Goal: Browse casually: Explore the website without a specific task or goal

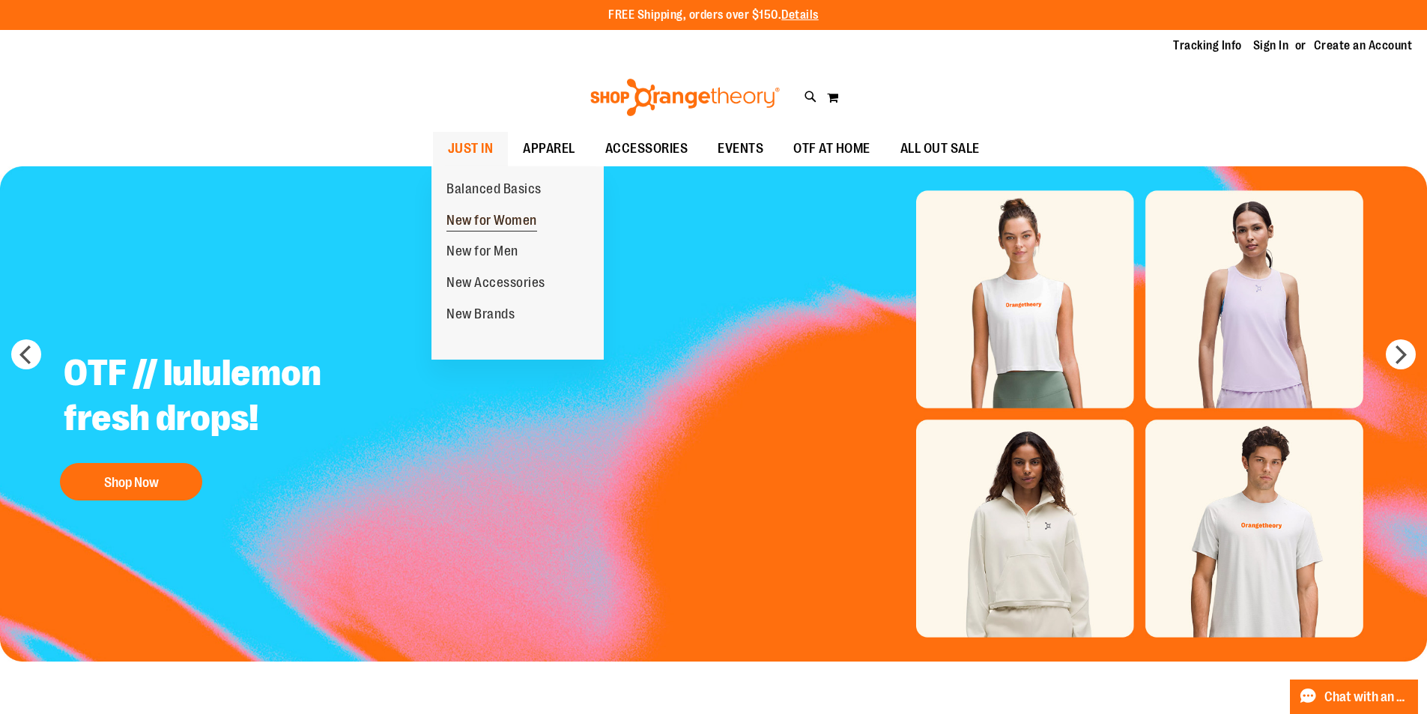
click at [487, 220] on span "New for Women" at bounding box center [492, 222] width 91 height 19
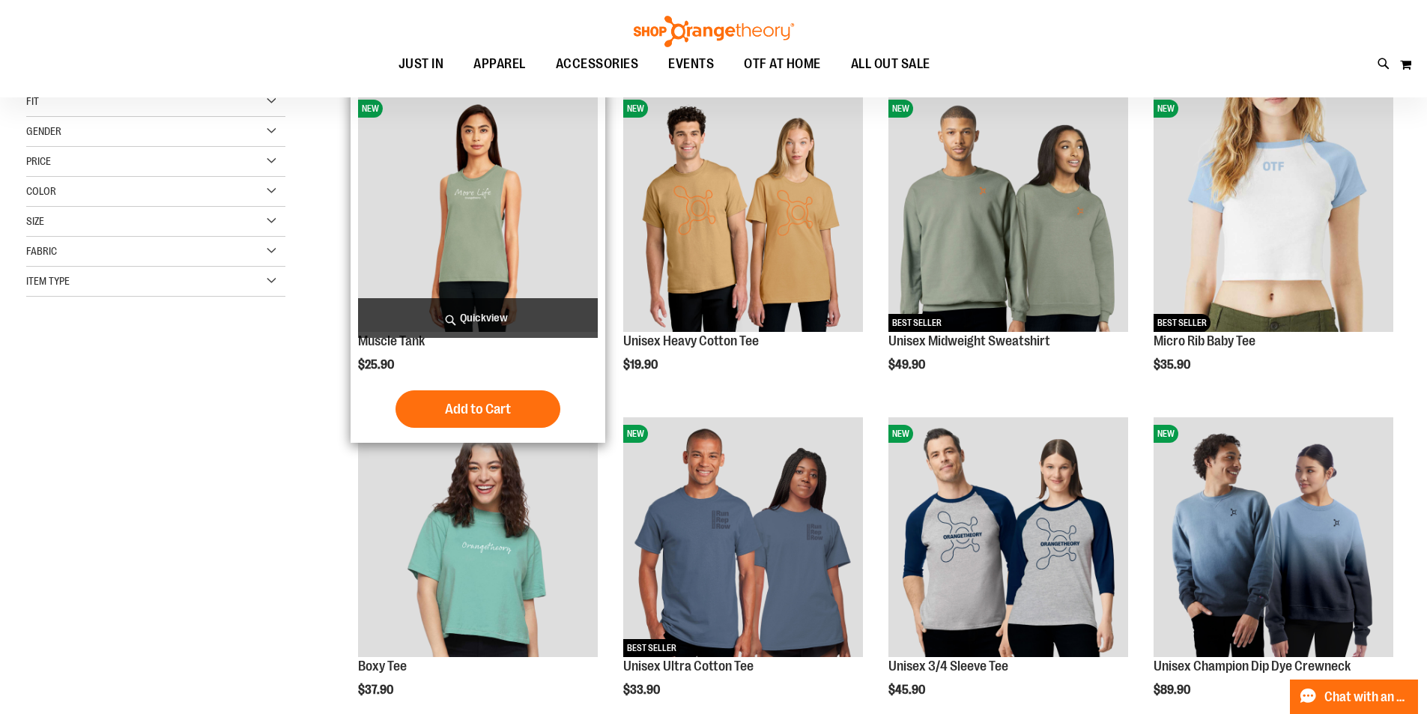
scroll to position [249, 0]
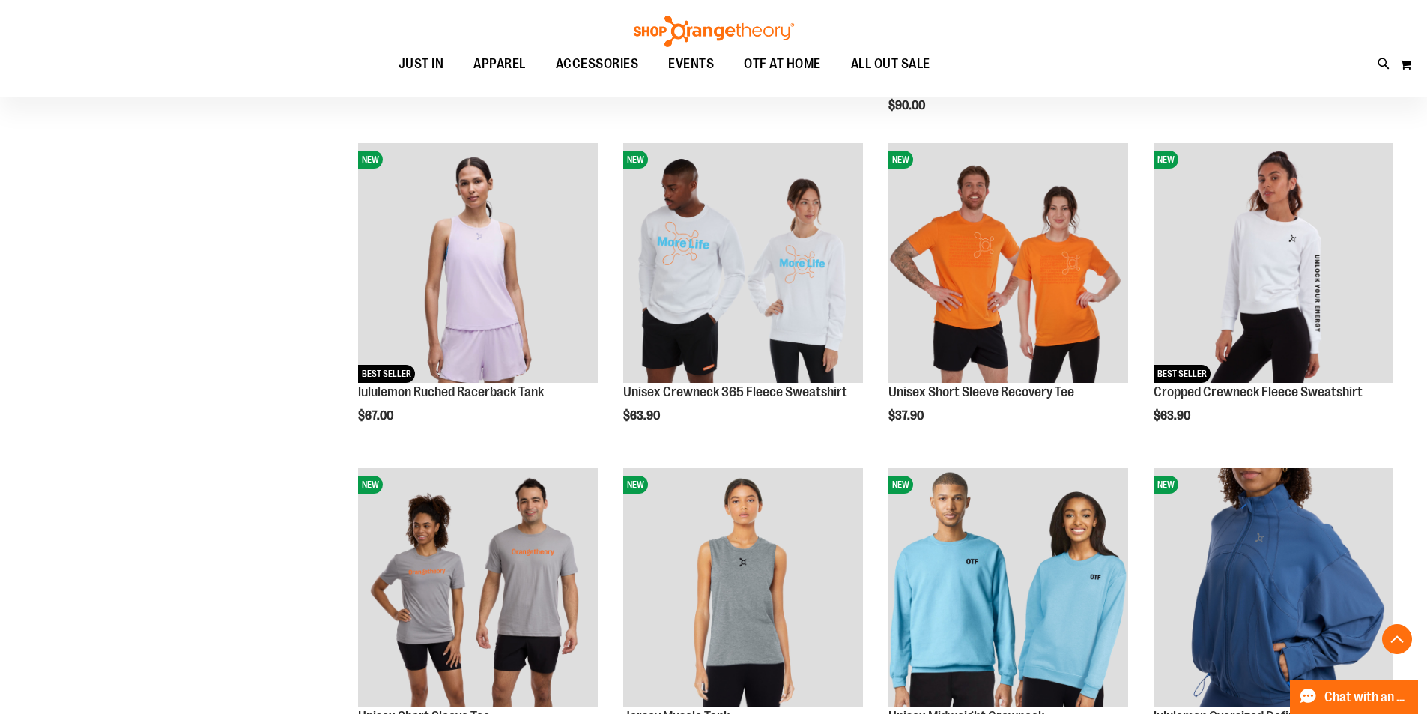
scroll to position [1498, 0]
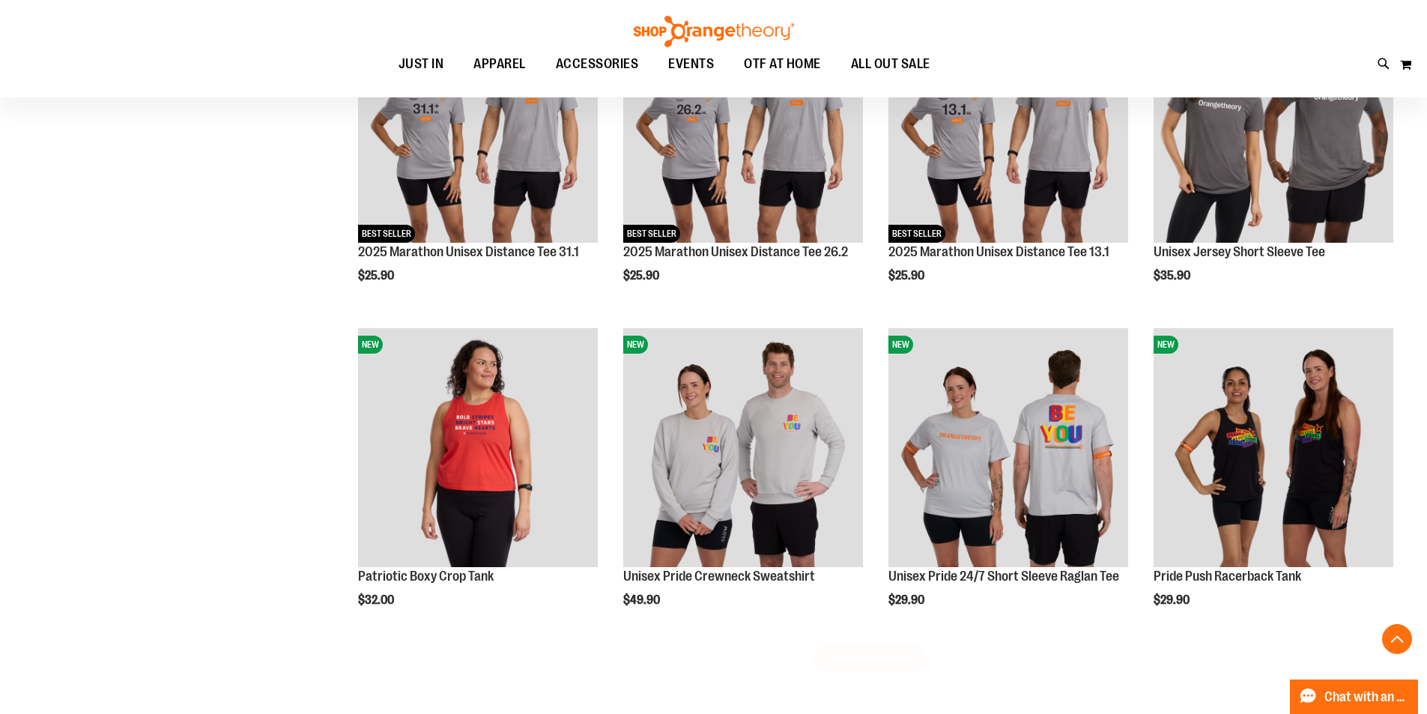
scroll to position [2621, 0]
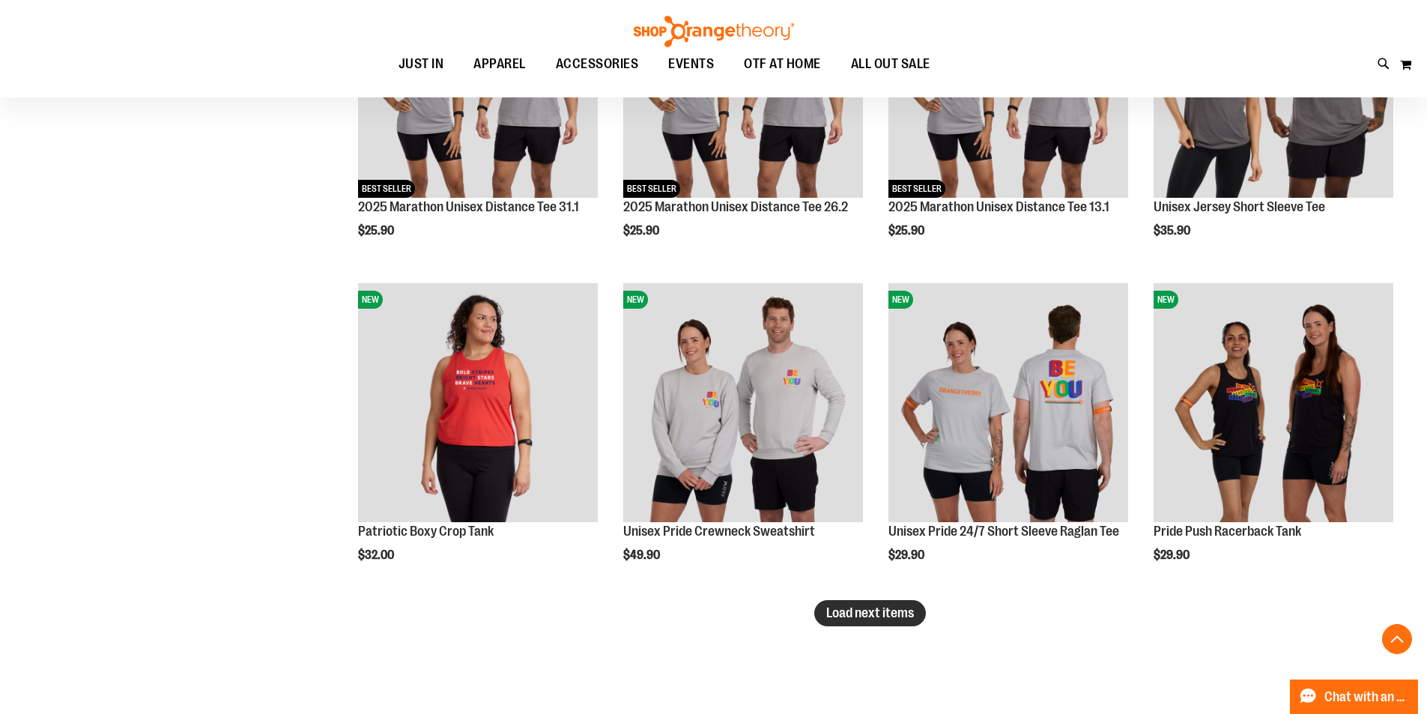
click at [899, 613] on span "Load next items" at bounding box center [870, 612] width 88 height 15
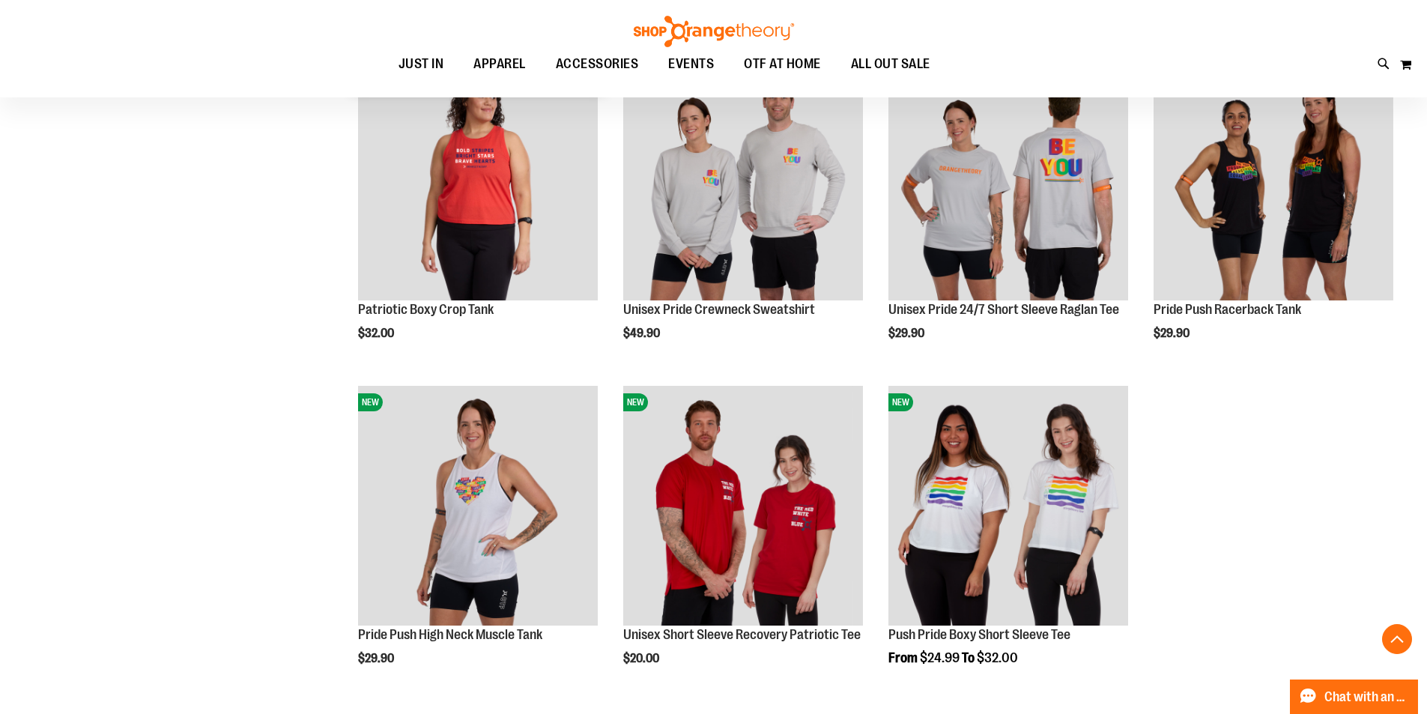
scroll to position [2996, 0]
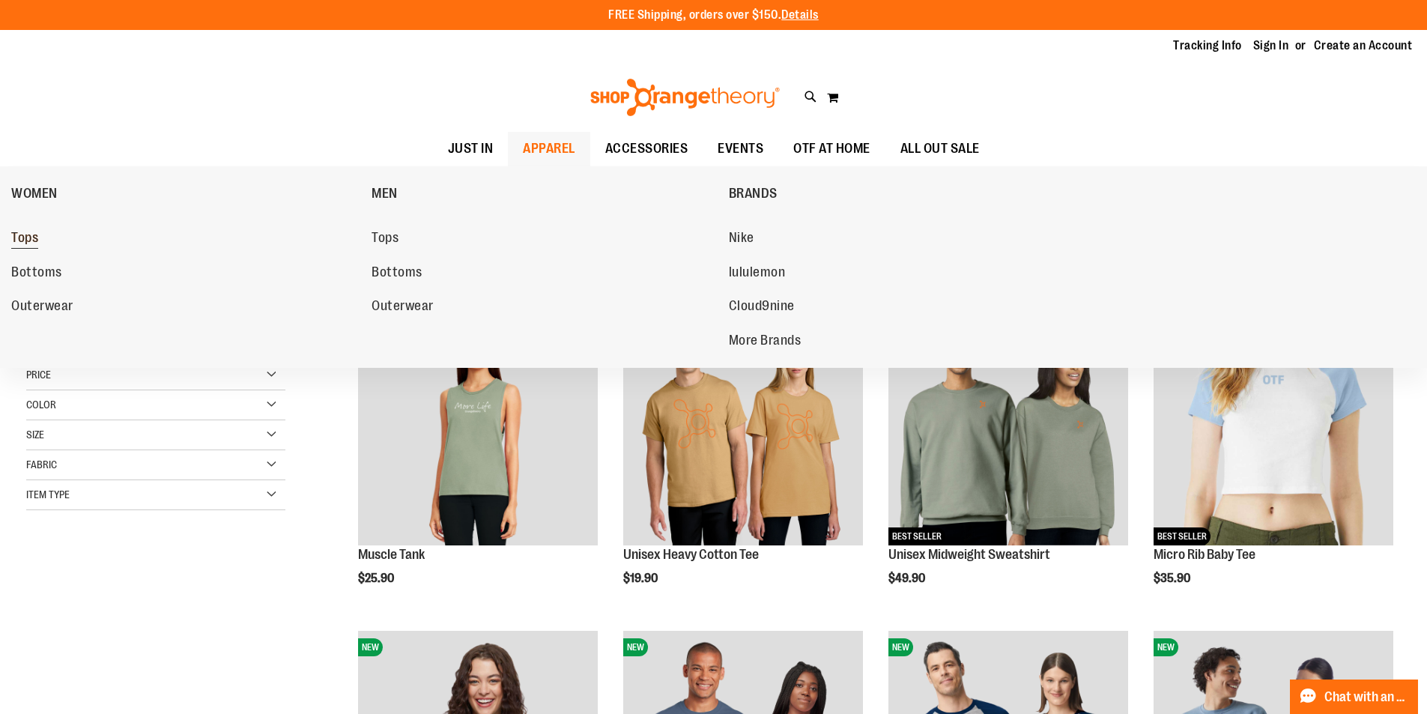
click at [16, 234] on span "Tops" at bounding box center [24, 239] width 27 height 19
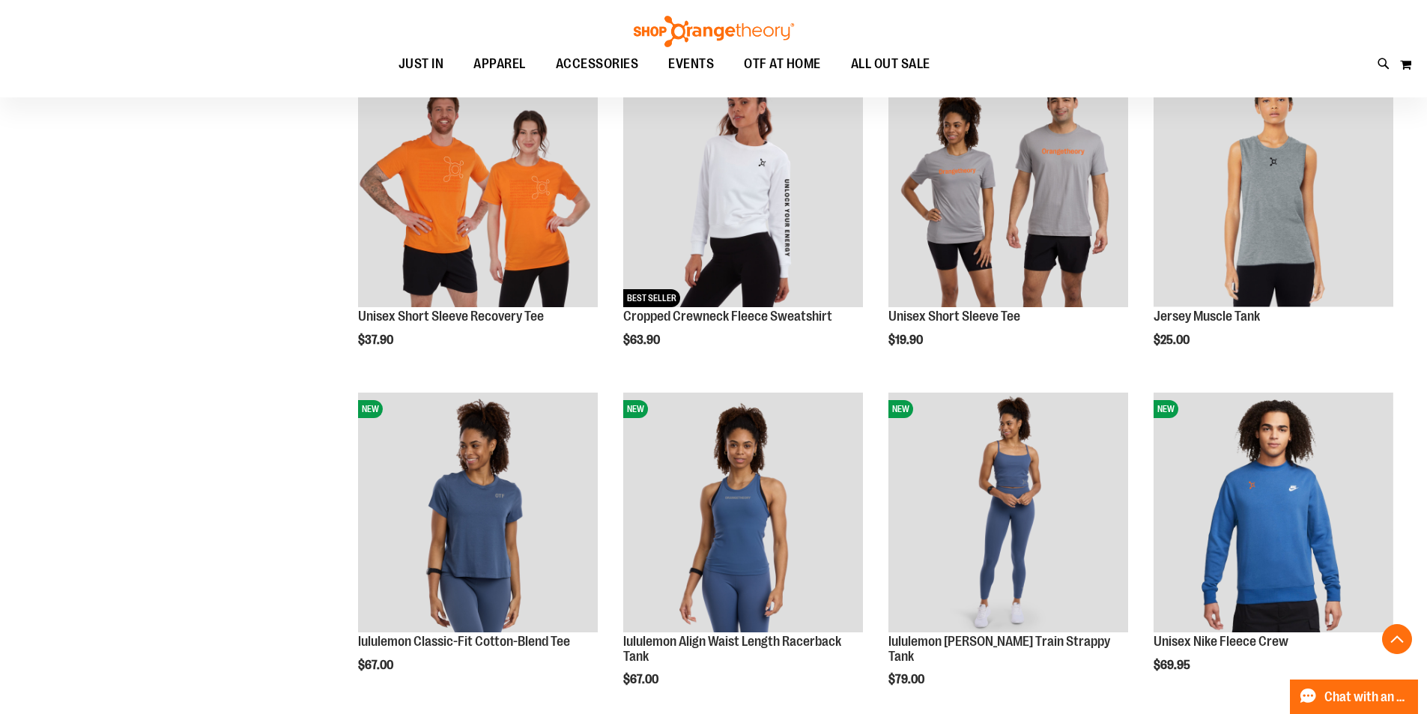
scroll to position [1248, 0]
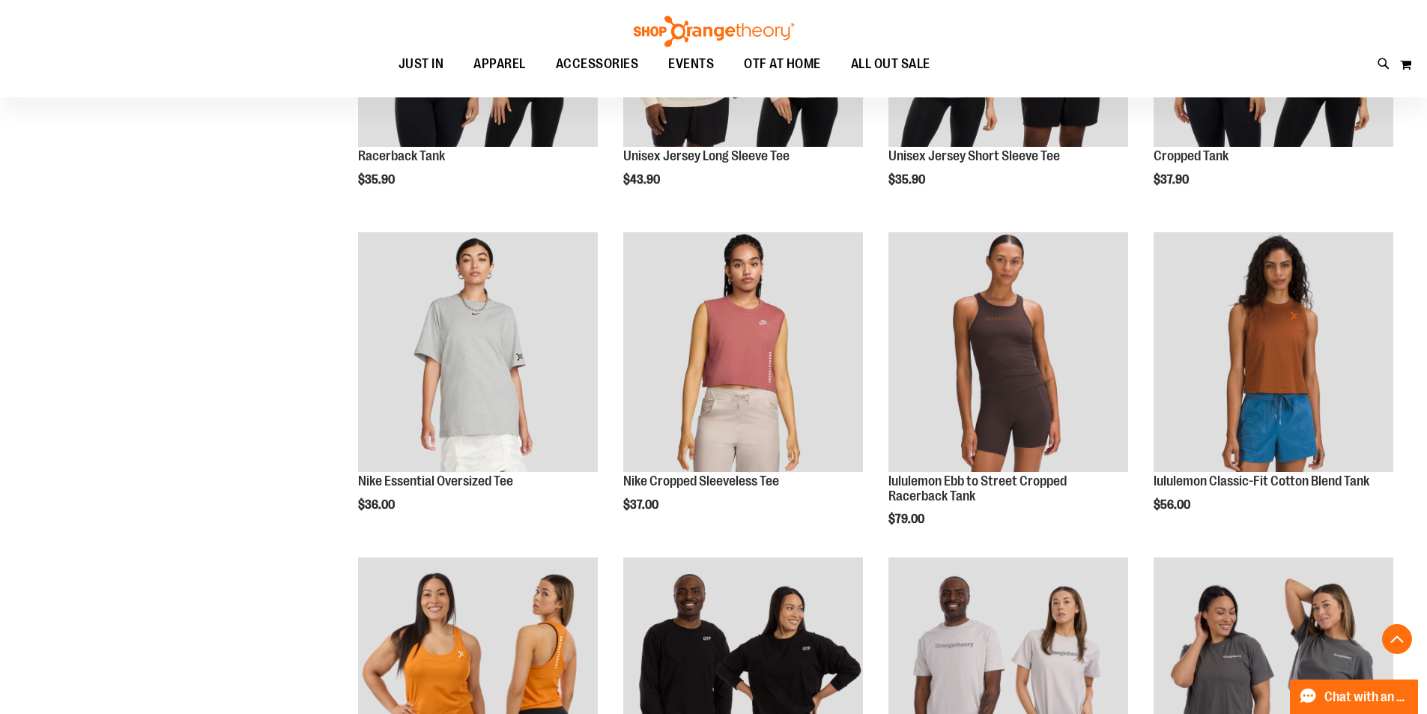
scroll to position [2496, 0]
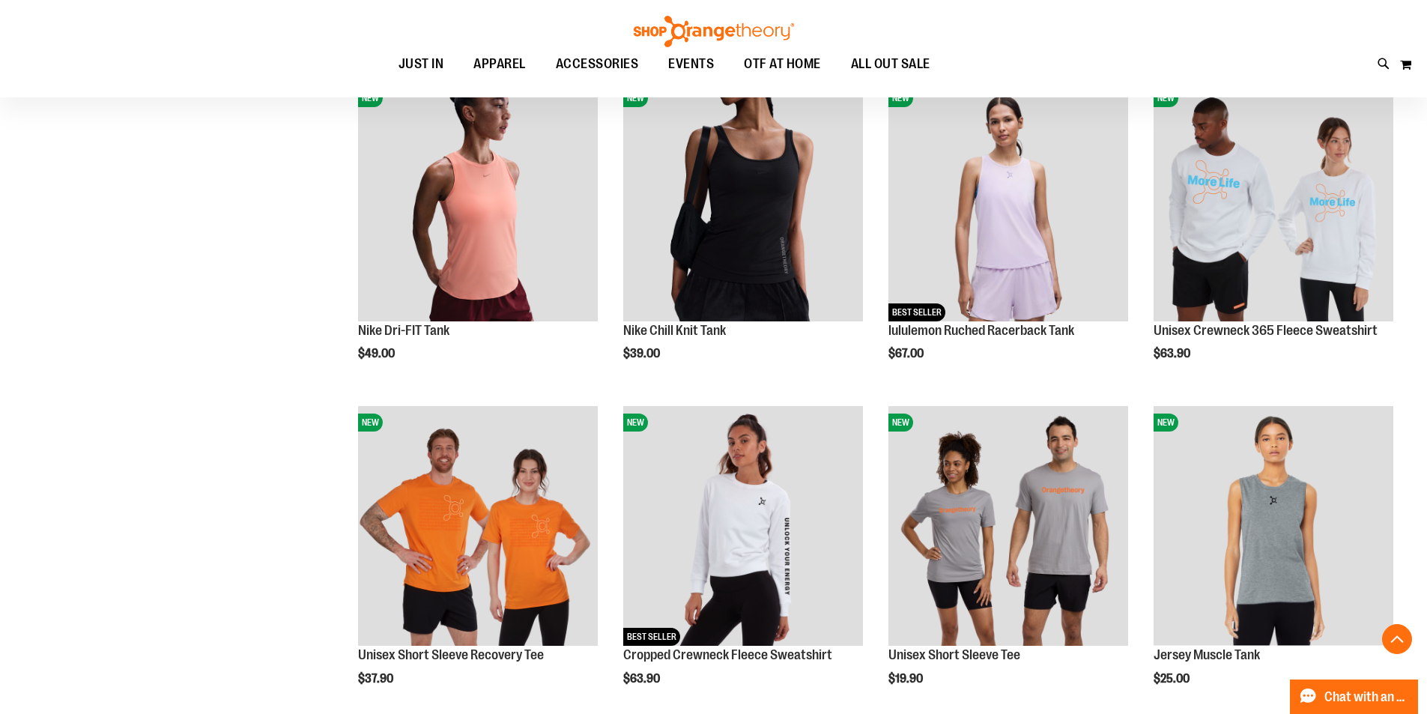
scroll to position [124, 0]
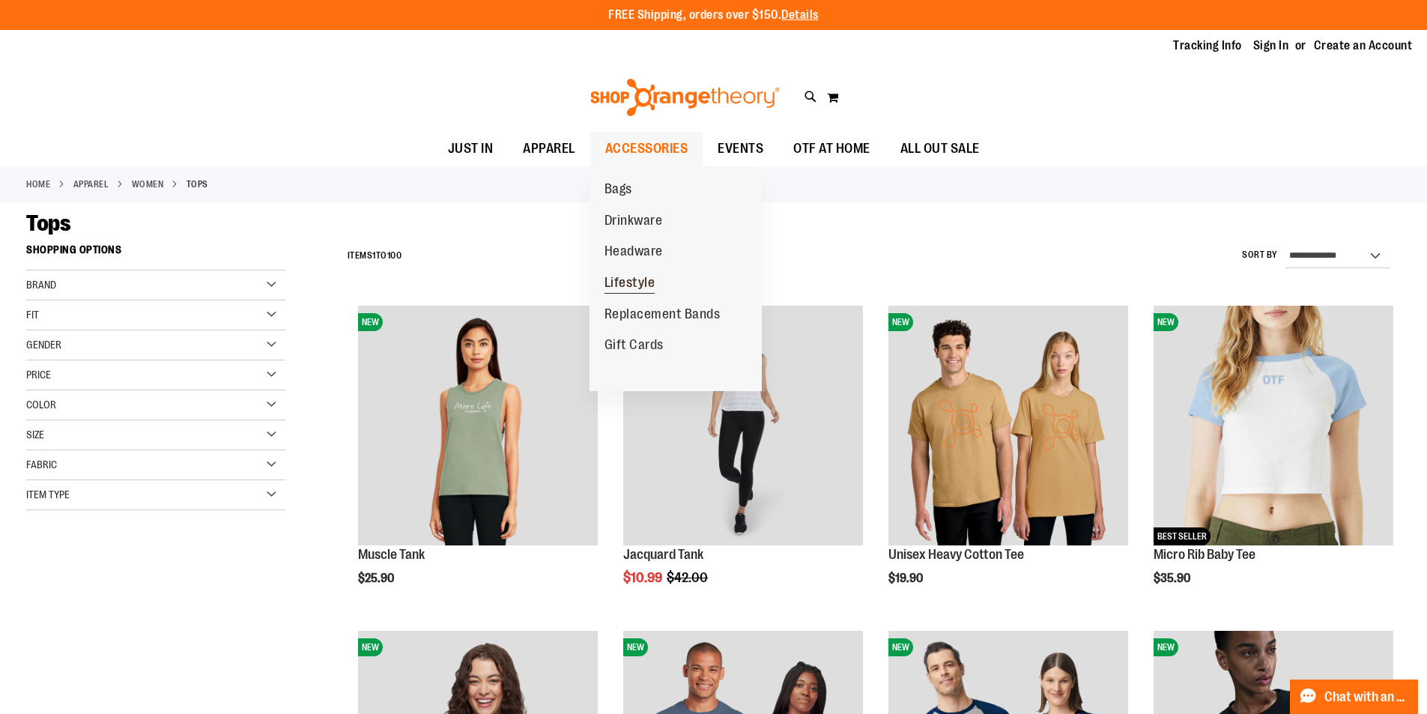
click at [641, 276] on span "Lifestyle" at bounding box center [630, 284] width 51 height 19
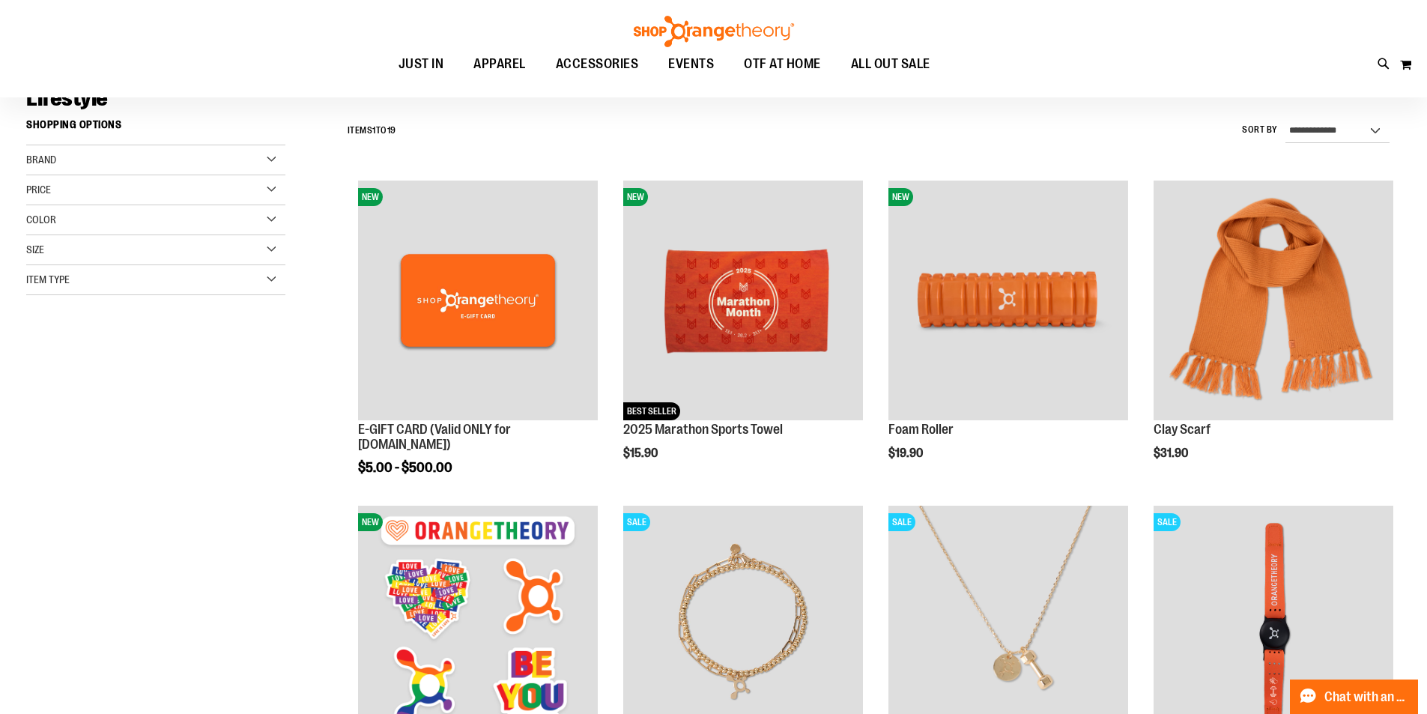
scroll to position [249, 0]
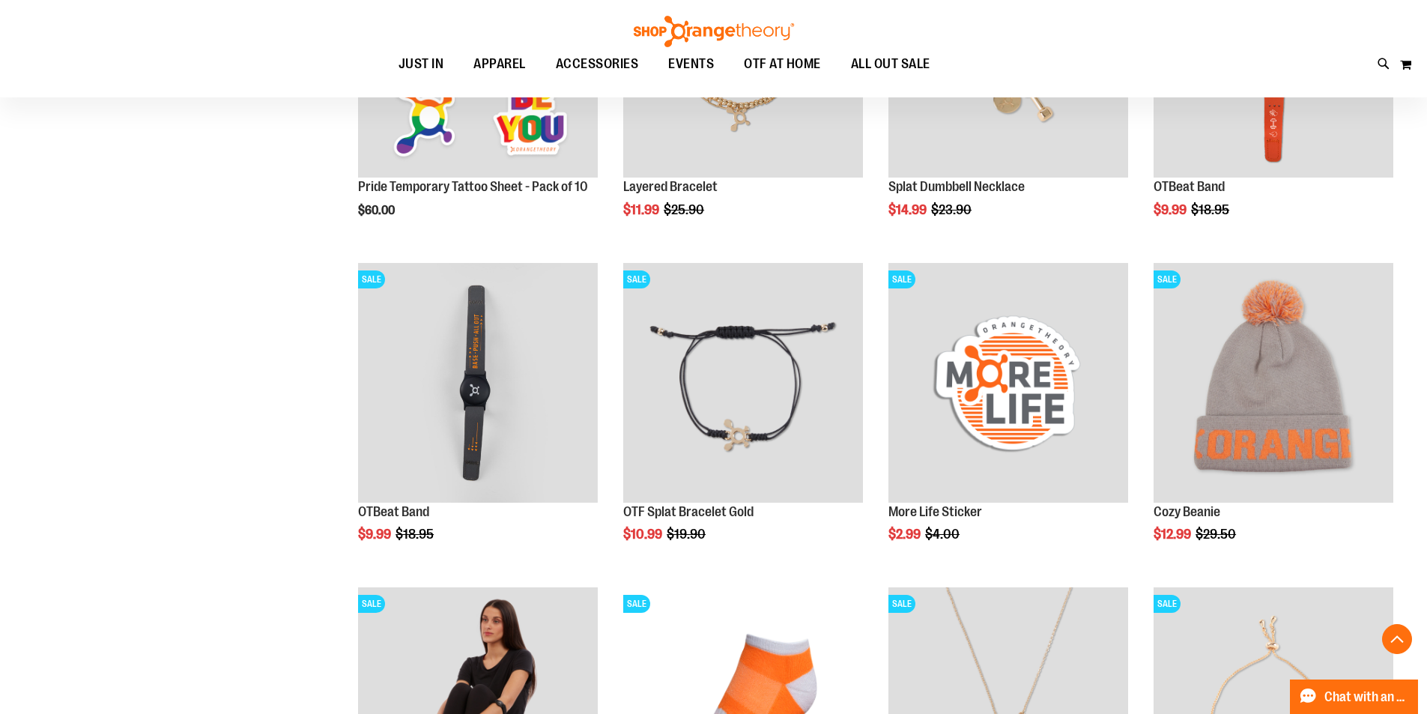
scroll to position [976, 0]
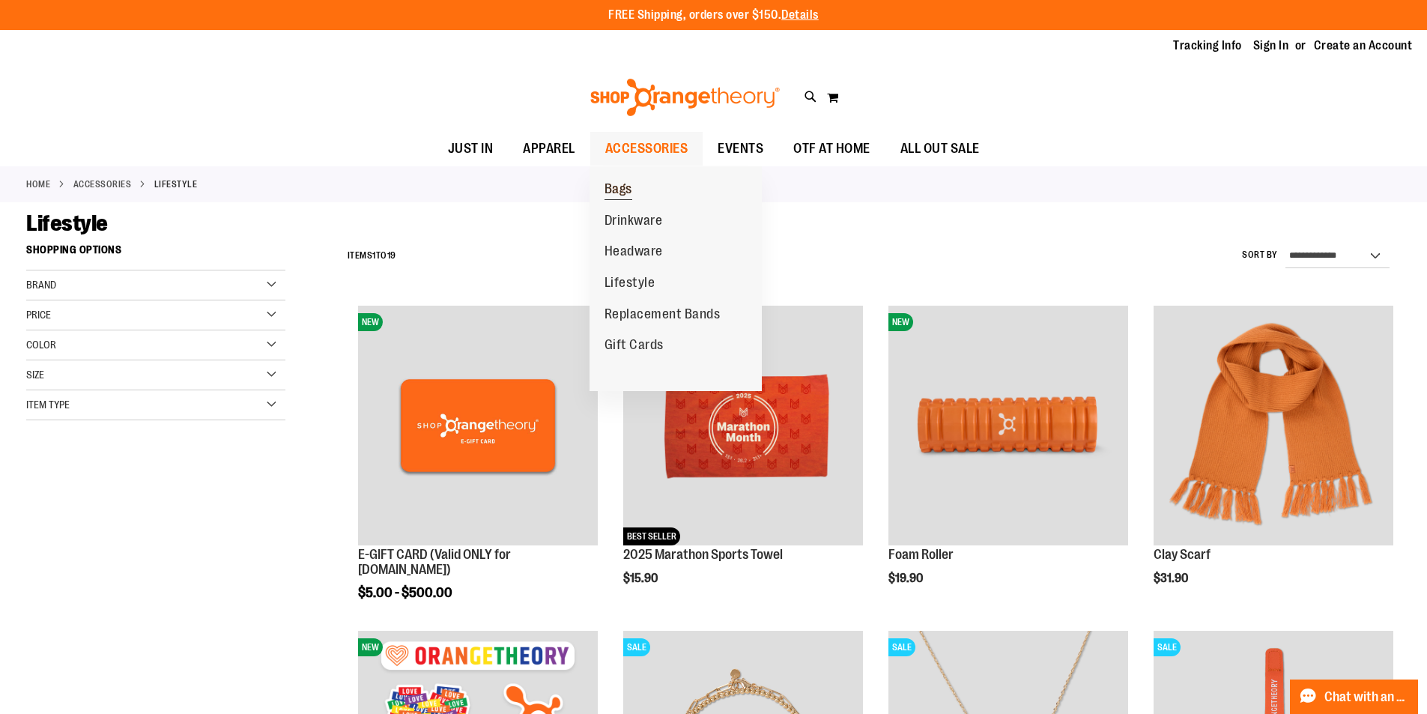
click at [622, 188] on span "Bags" at bounding box center [619, 190] width 28 height 19
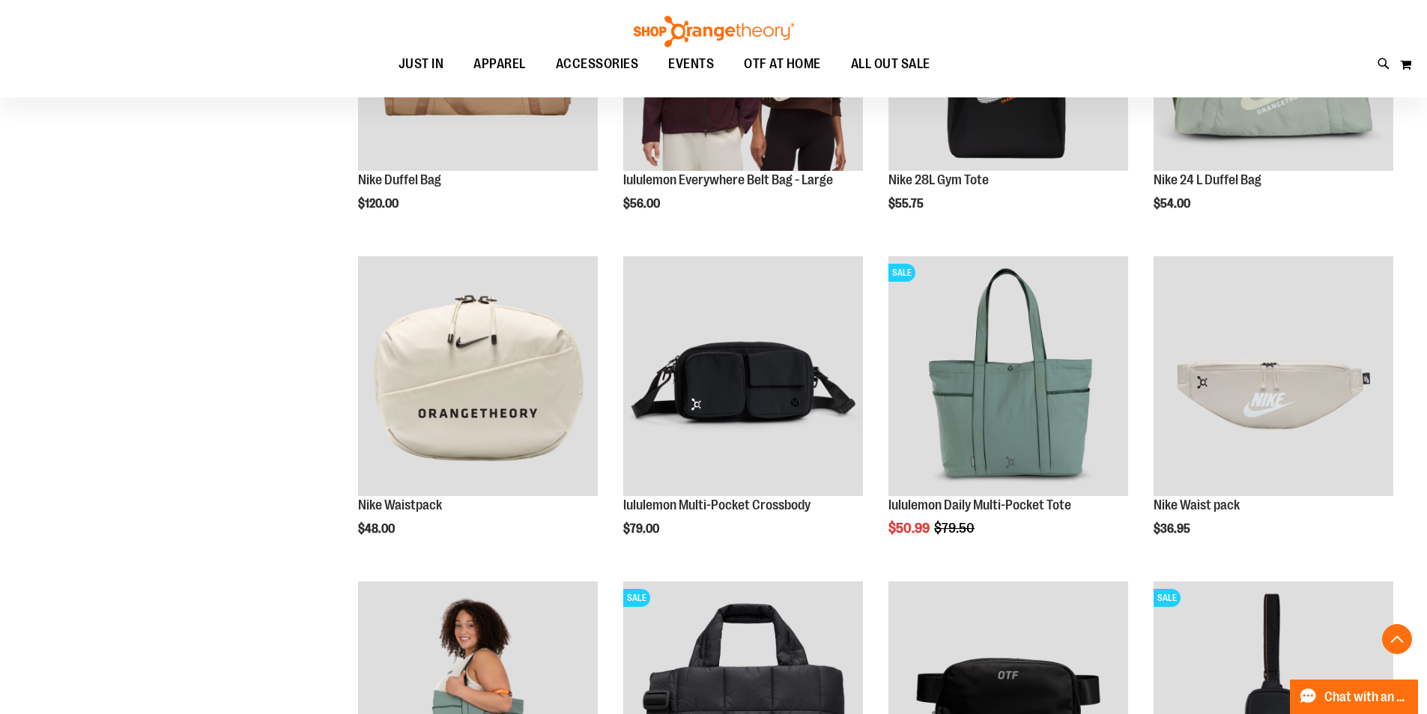
scroll to position [623, 0]
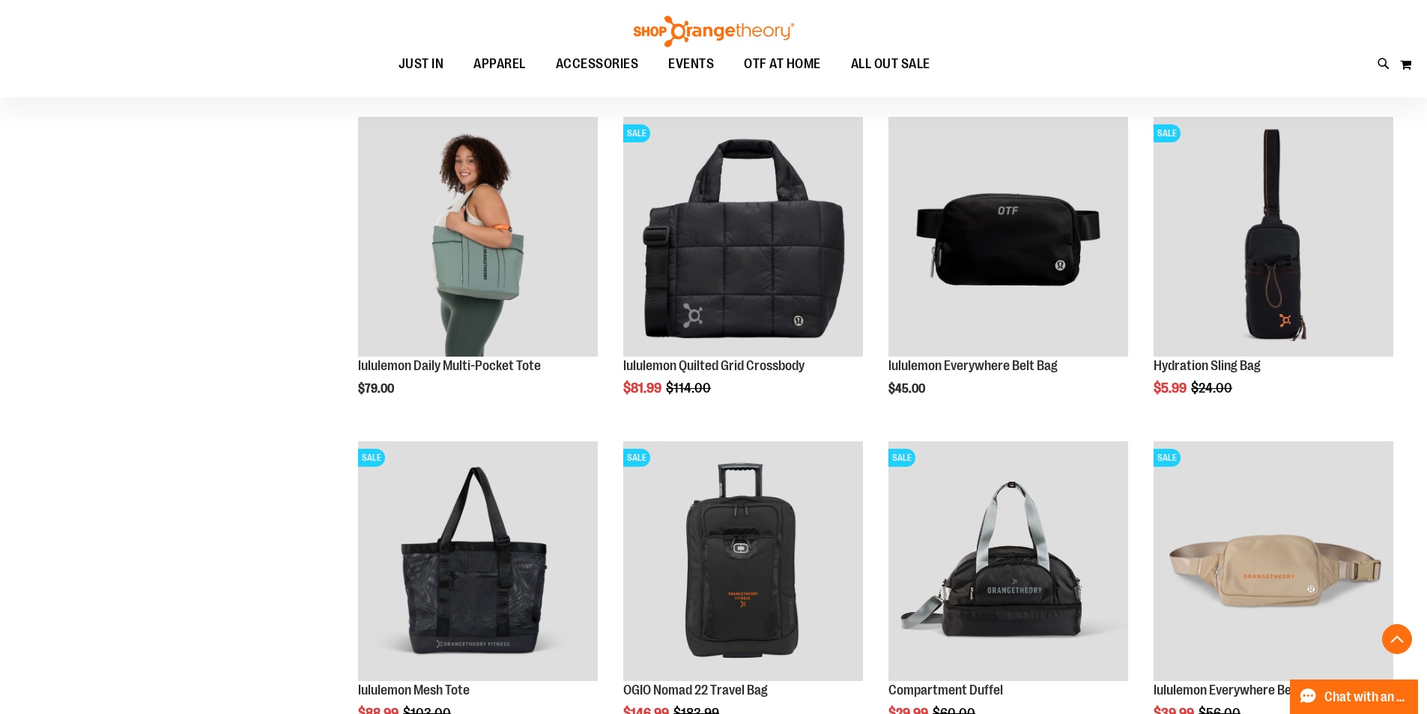
scroll to position [874, 0]
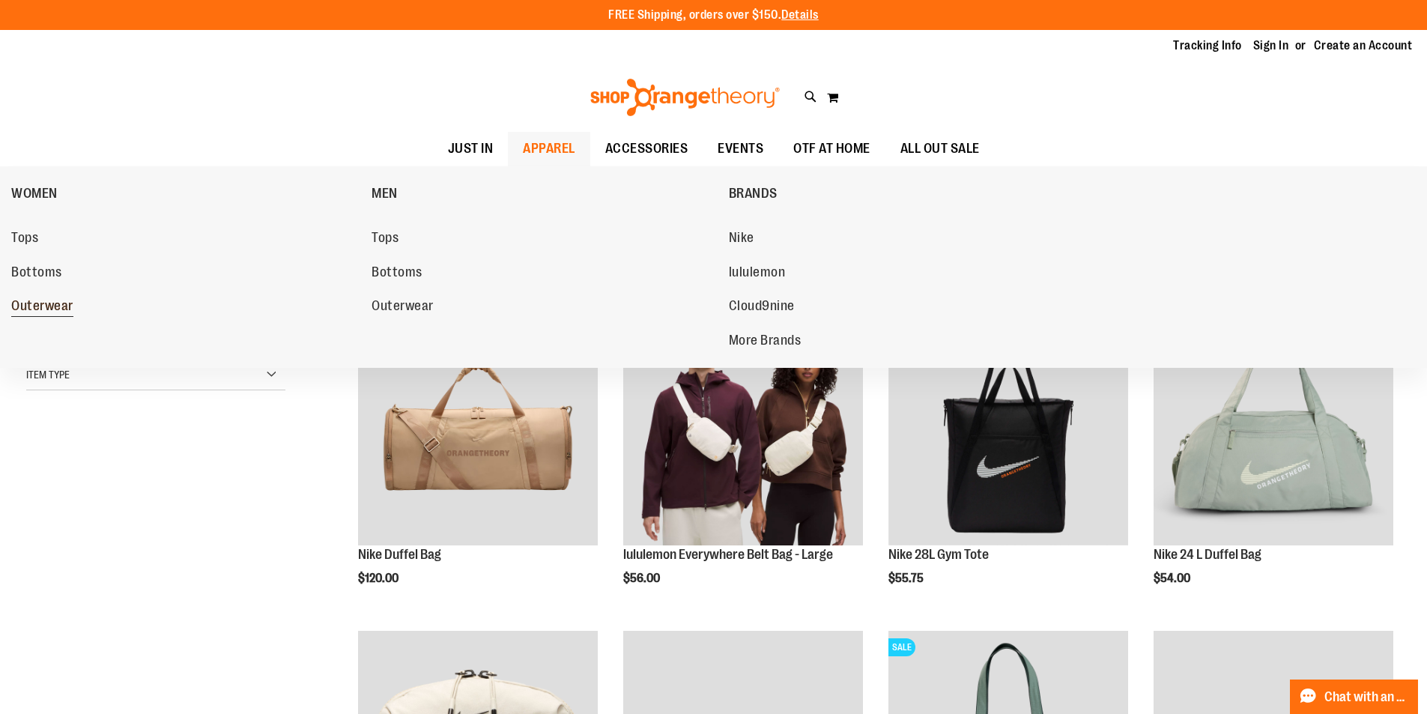
click at [49, 297] on link "Outerwear" at bounding box center [183, 306] width 345 height 27
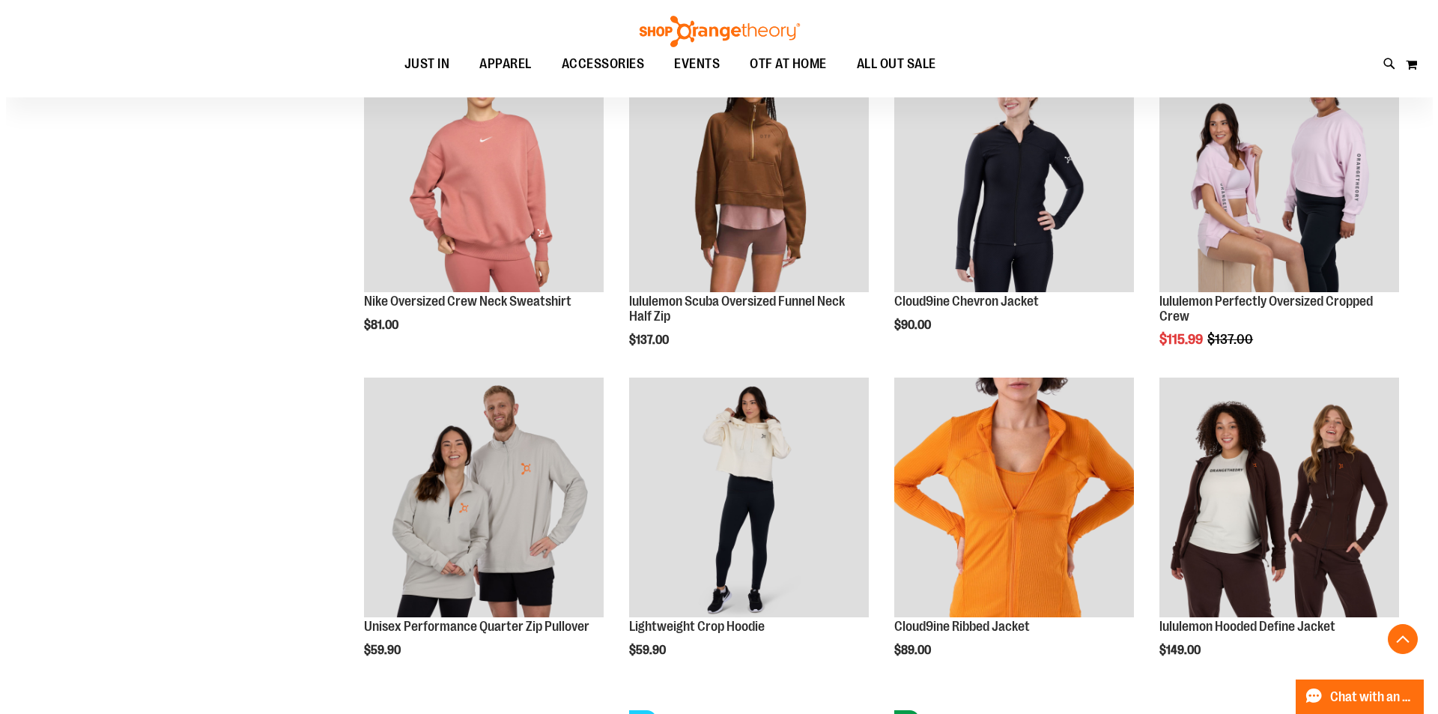
scroll to position [1248, 0]
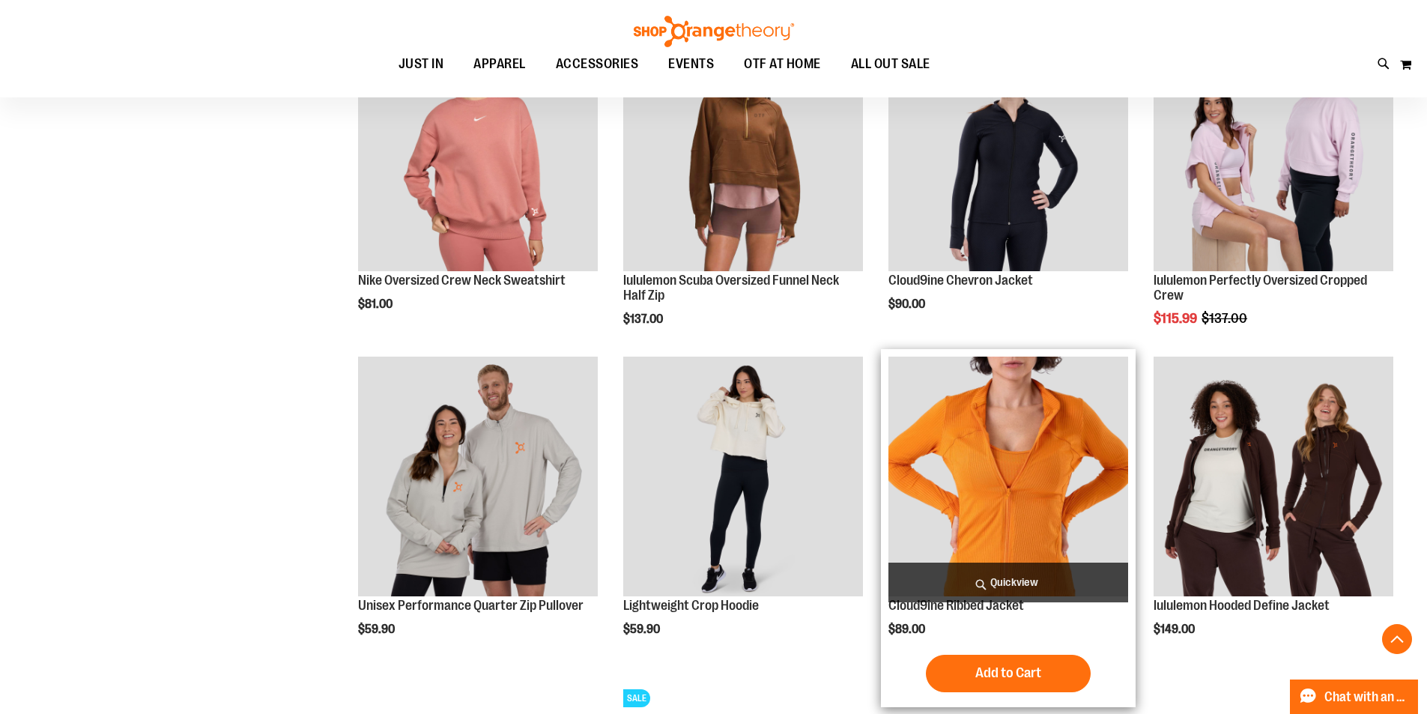
click at [983, 578] on span "Quickview" at bounding box center [1009, 583] width 240 height 40
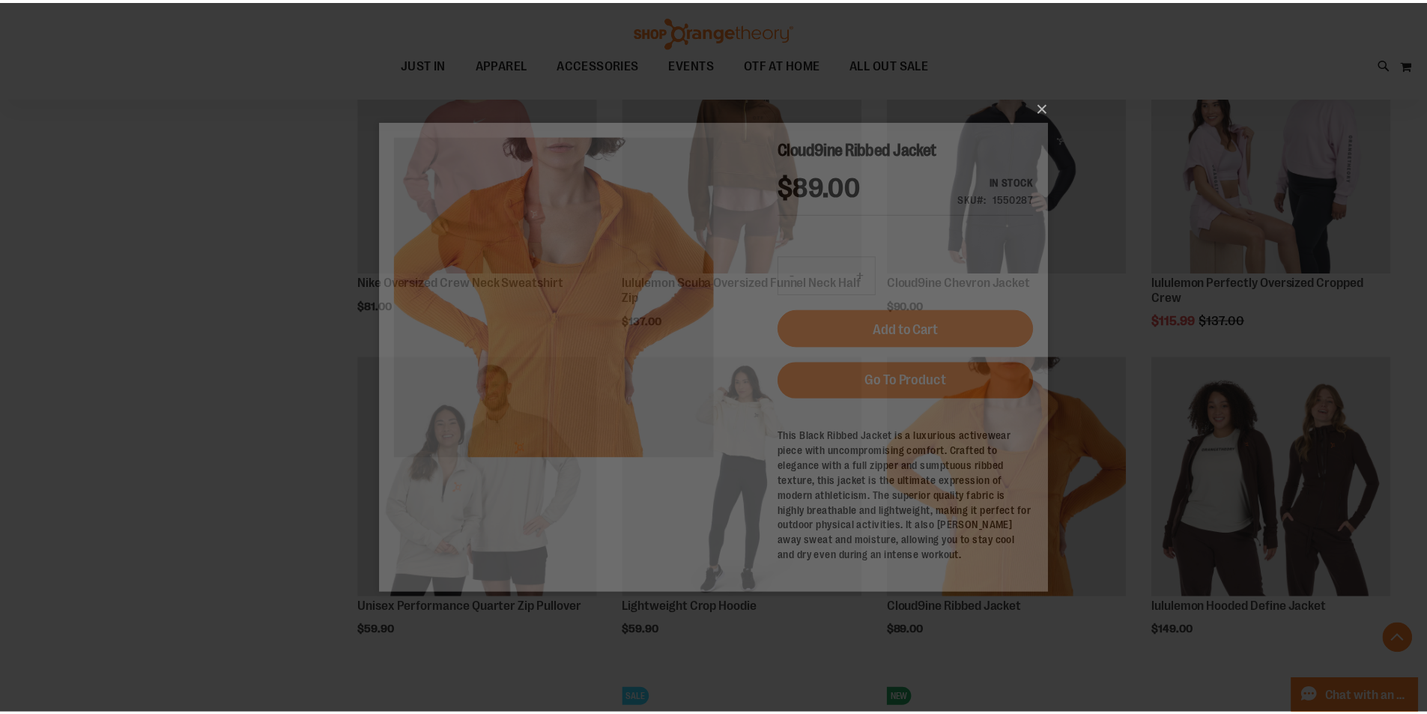
scroll to position [0, 0]
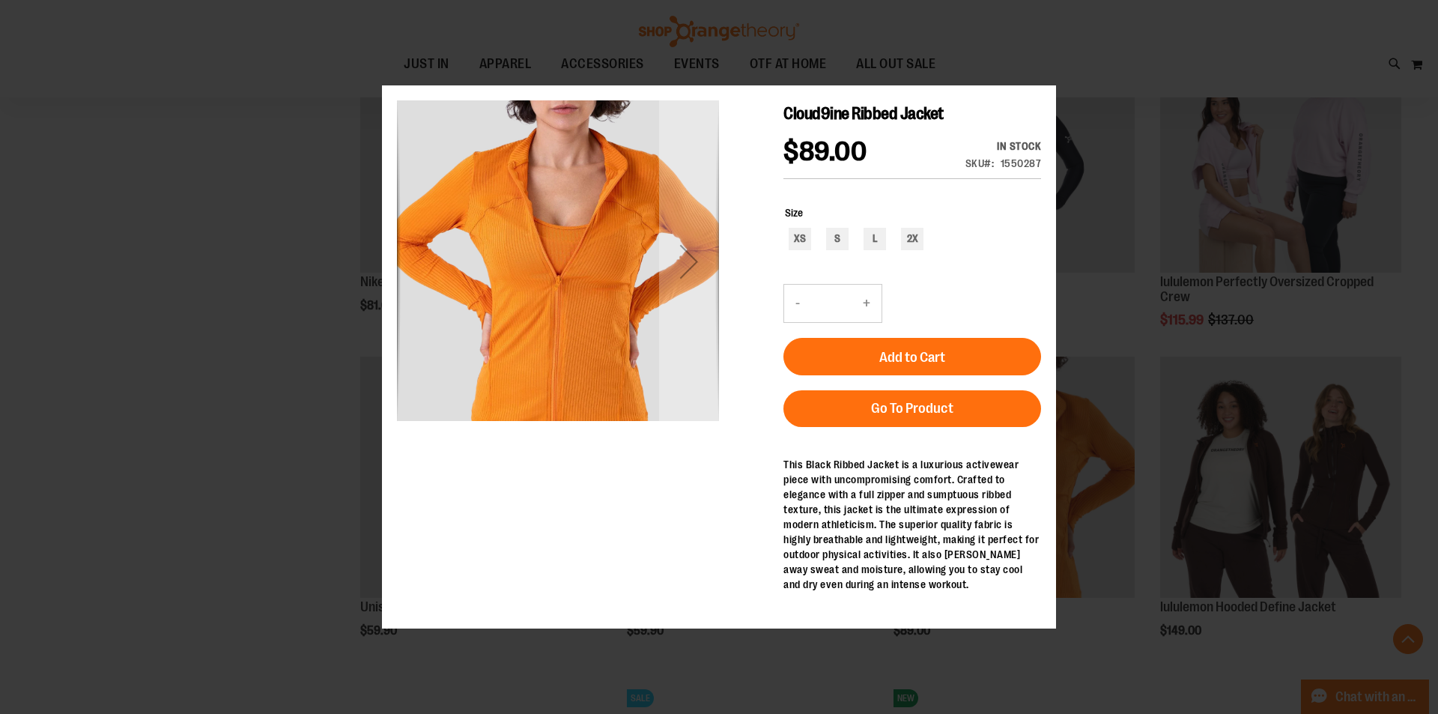
drag, startPoint x: 649, startPoint y: 343, endPoint x: 591, endPoint y: 360, distance: 60.2
click at [591, 360] on img "carousel" at bounding box center [558, 259] width 322 height 322
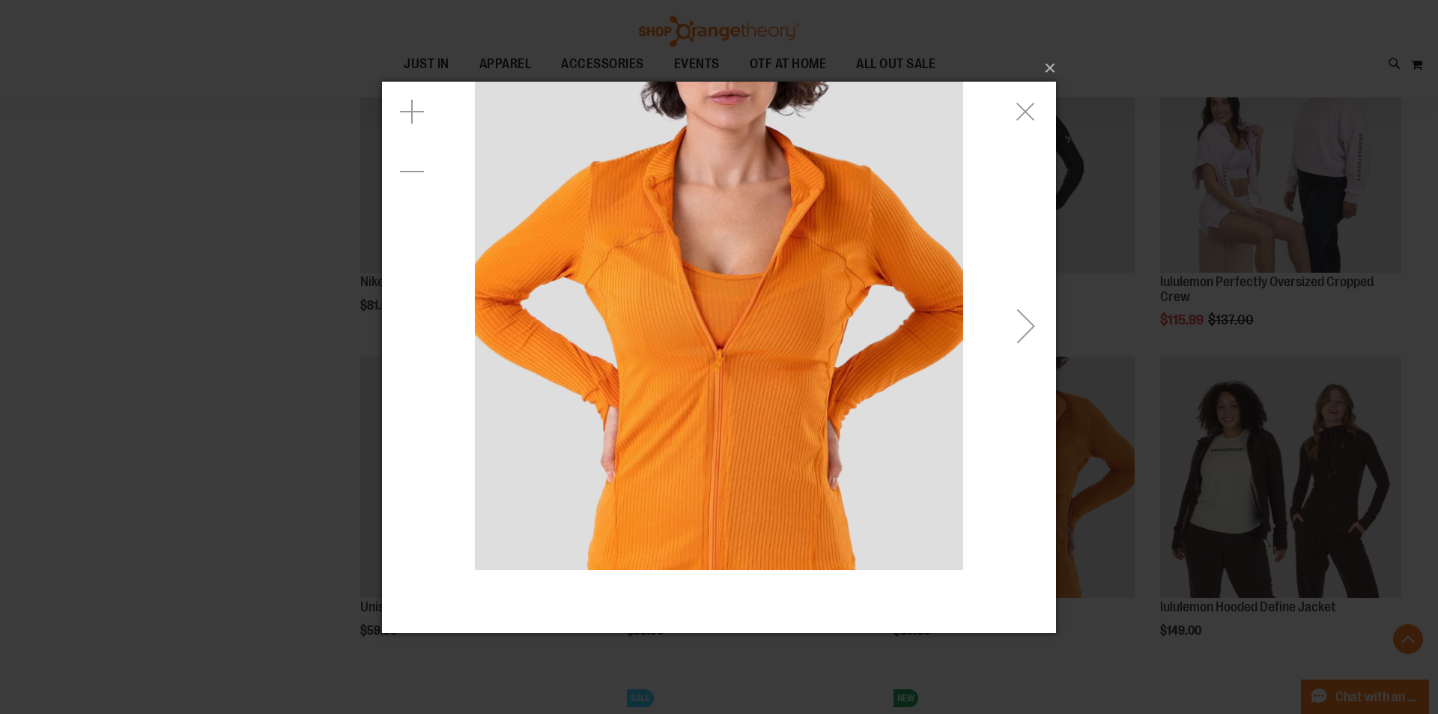
click at [1017, 325] on div "Next" at bounding box center [1026, 325] width 60 height 60
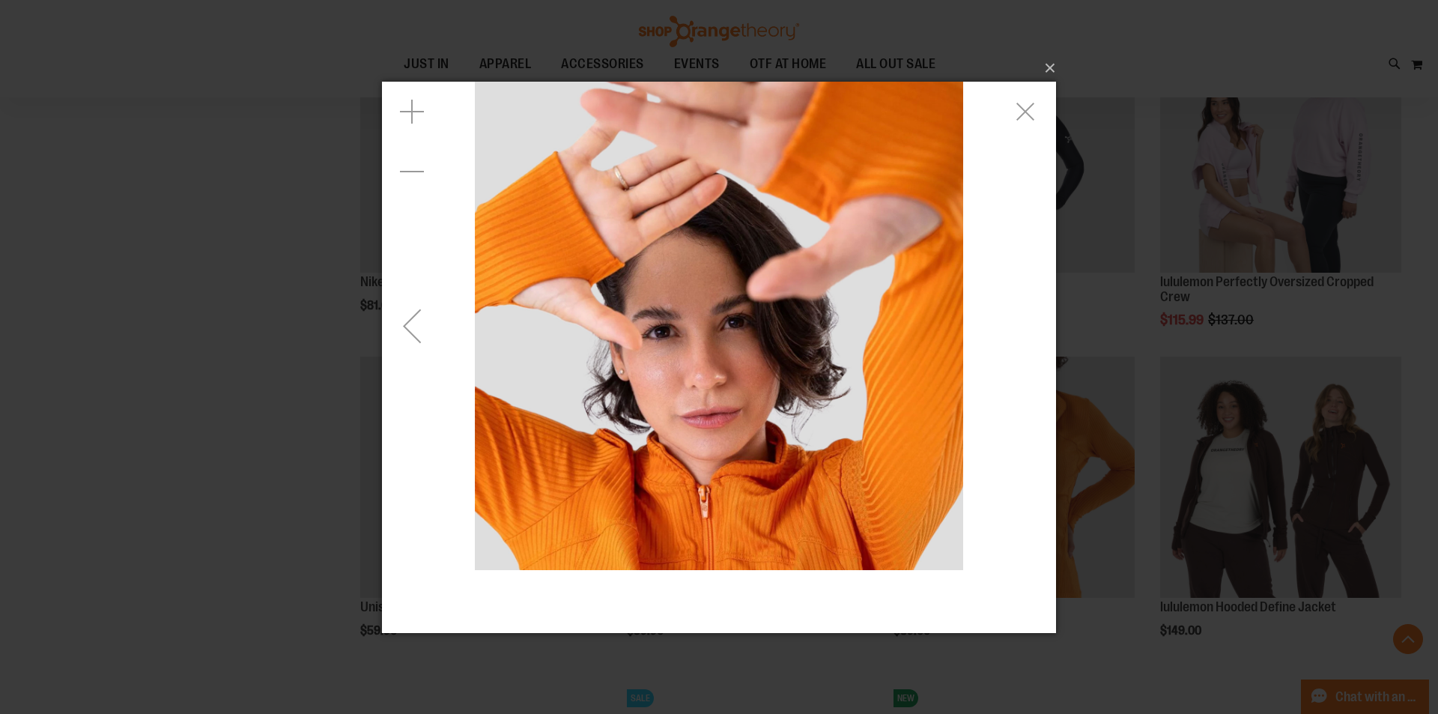
click at [1014, 327] on div "carousel" at bounding box center [719, 325] width 674 height 488
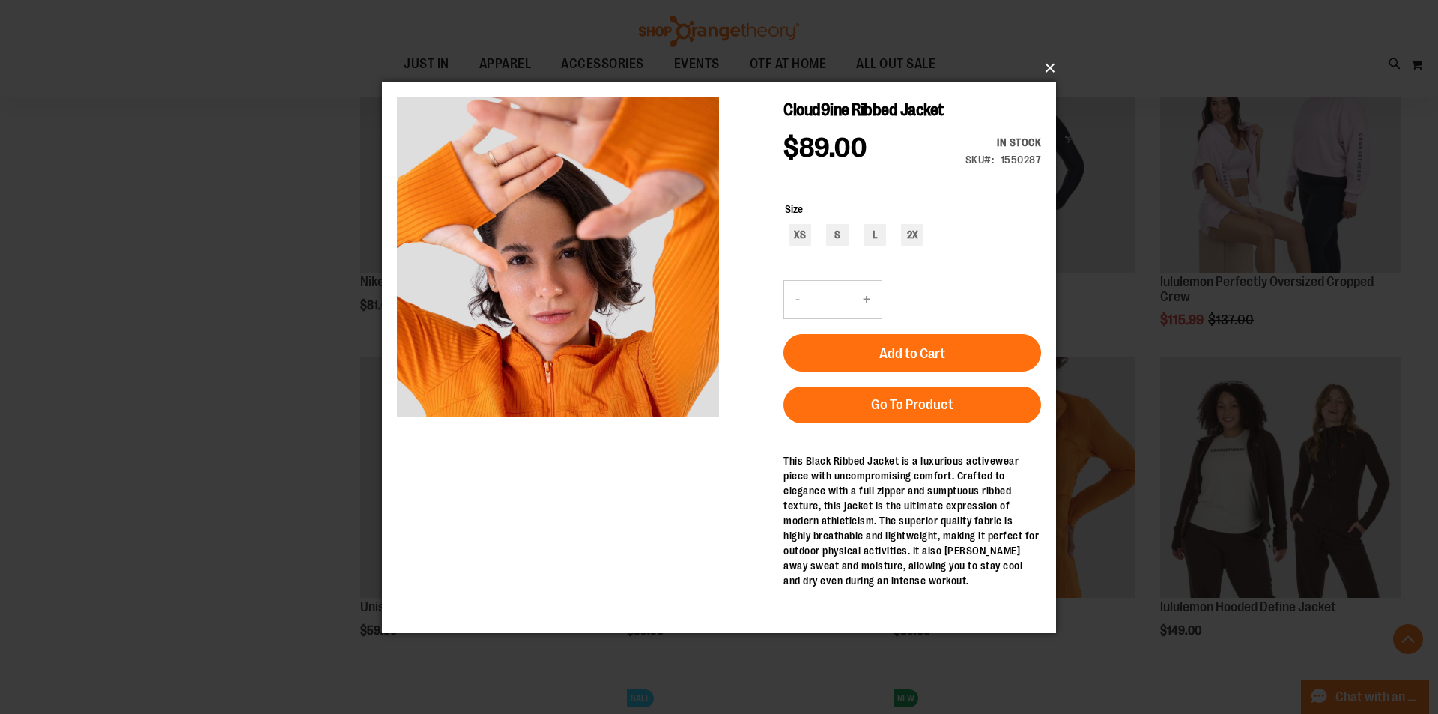
click at [1040, 69] on button "×" at bounding box center [724, 68] width 674 height 33
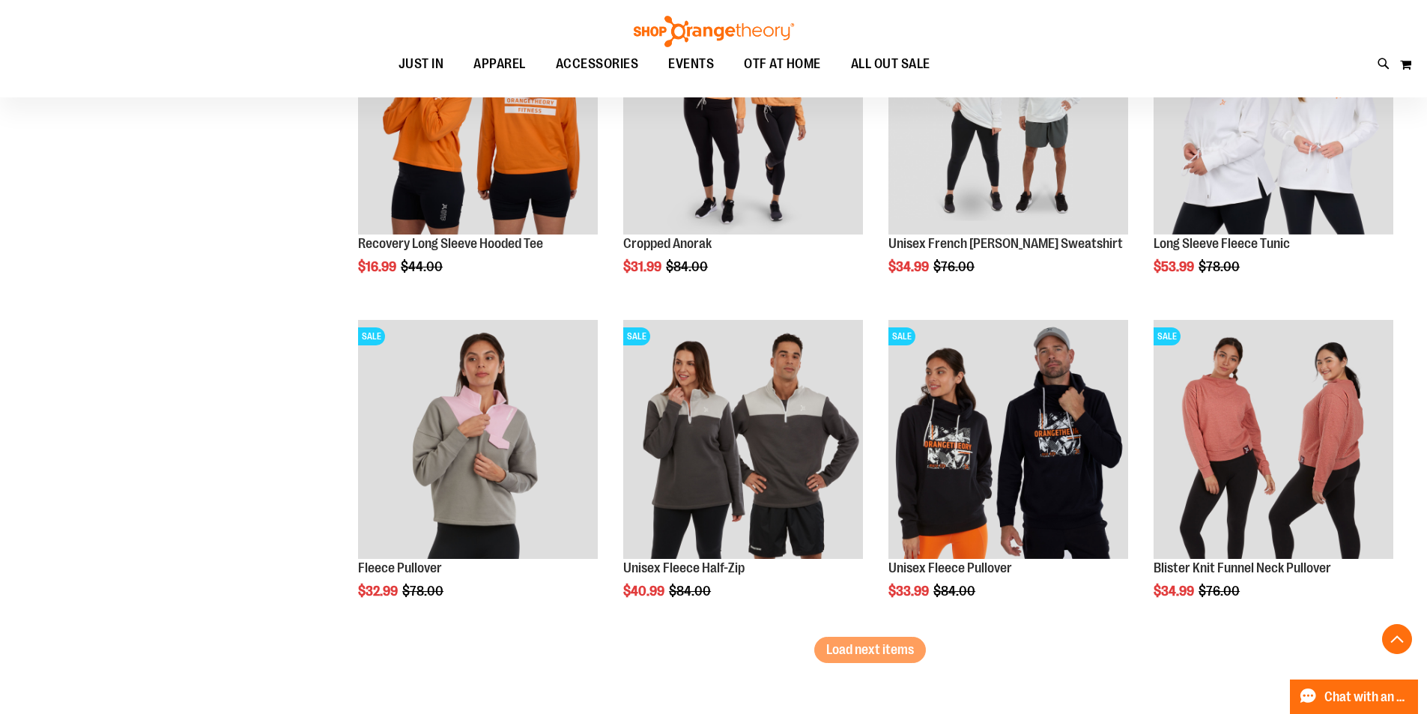
scroll to position [2621, 0]
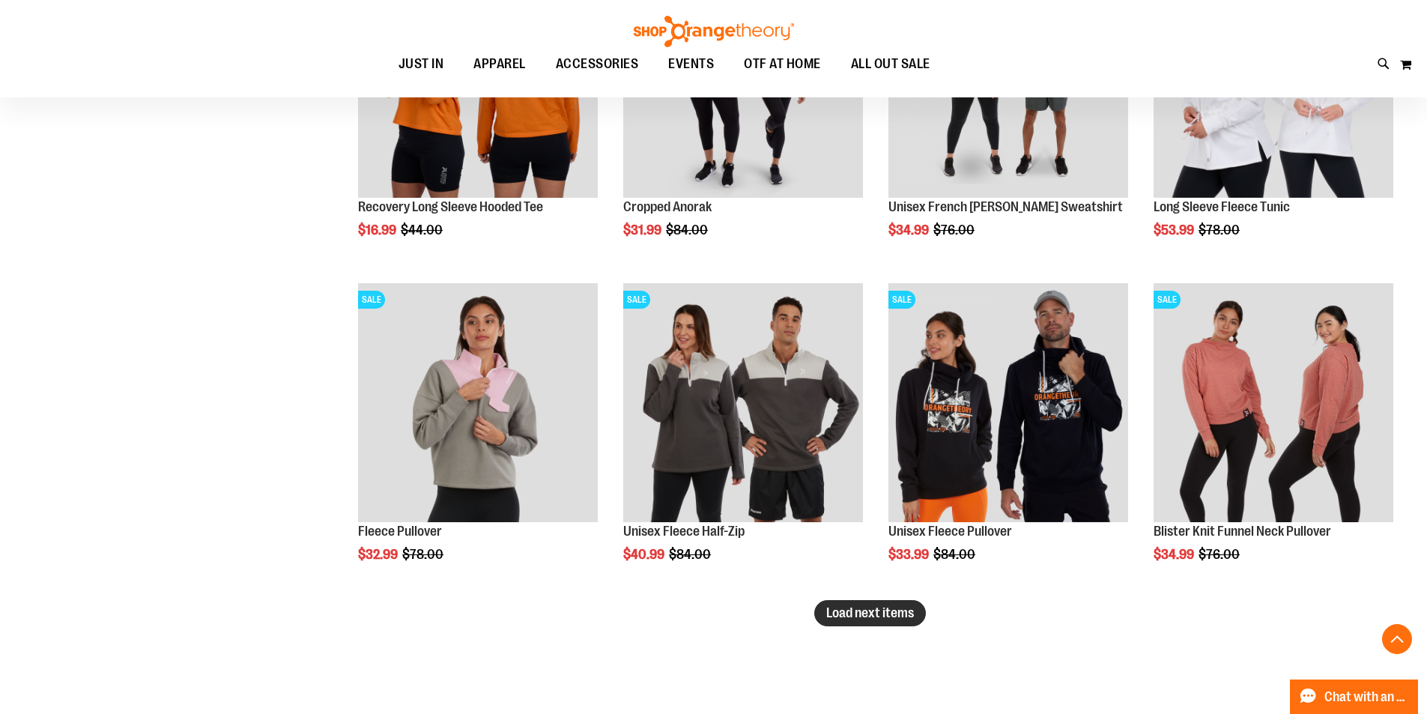
click at [884, 617] on span "Load next items" at bounding box center [870, 612] width 88 height 15
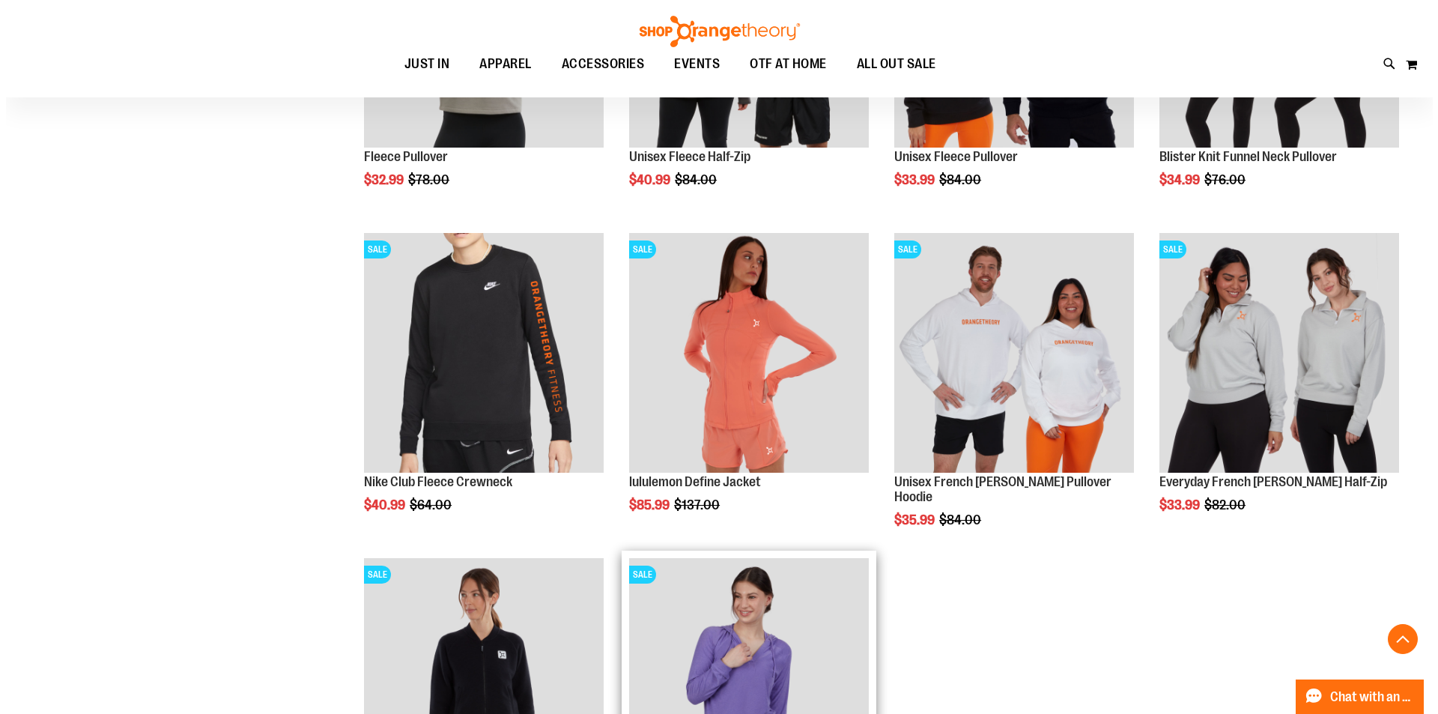
scroll to position [3121, 0]
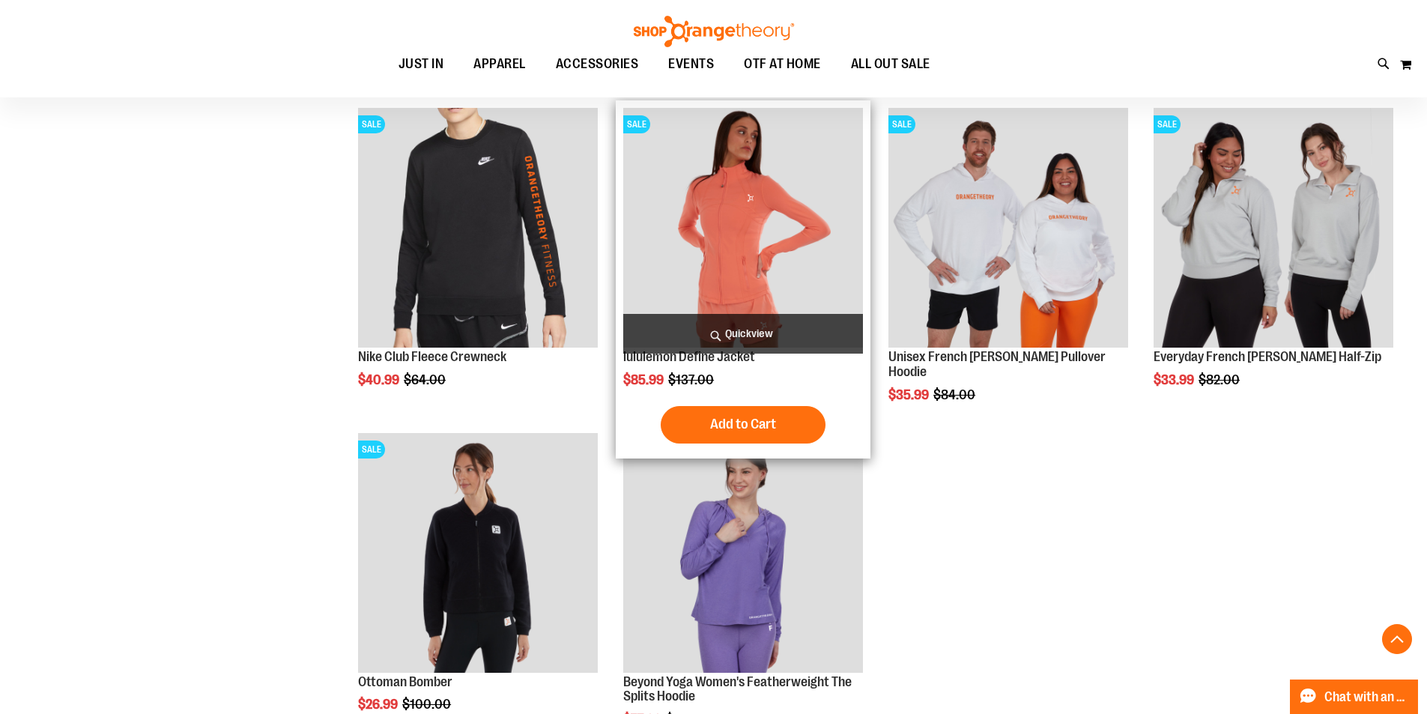
click at [734, 338] on span "Quickview" at bounding box center [743, 334] width 240 height 40
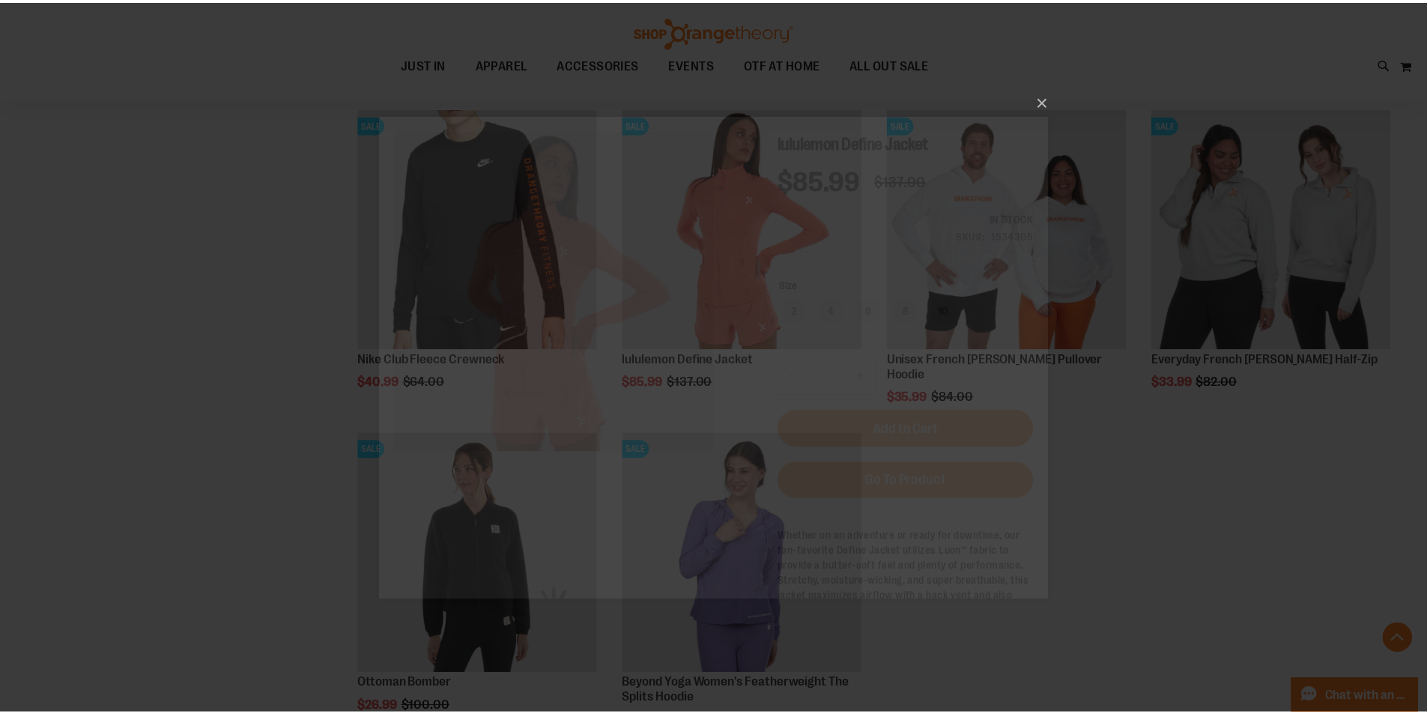
scroll to position [0, 0]
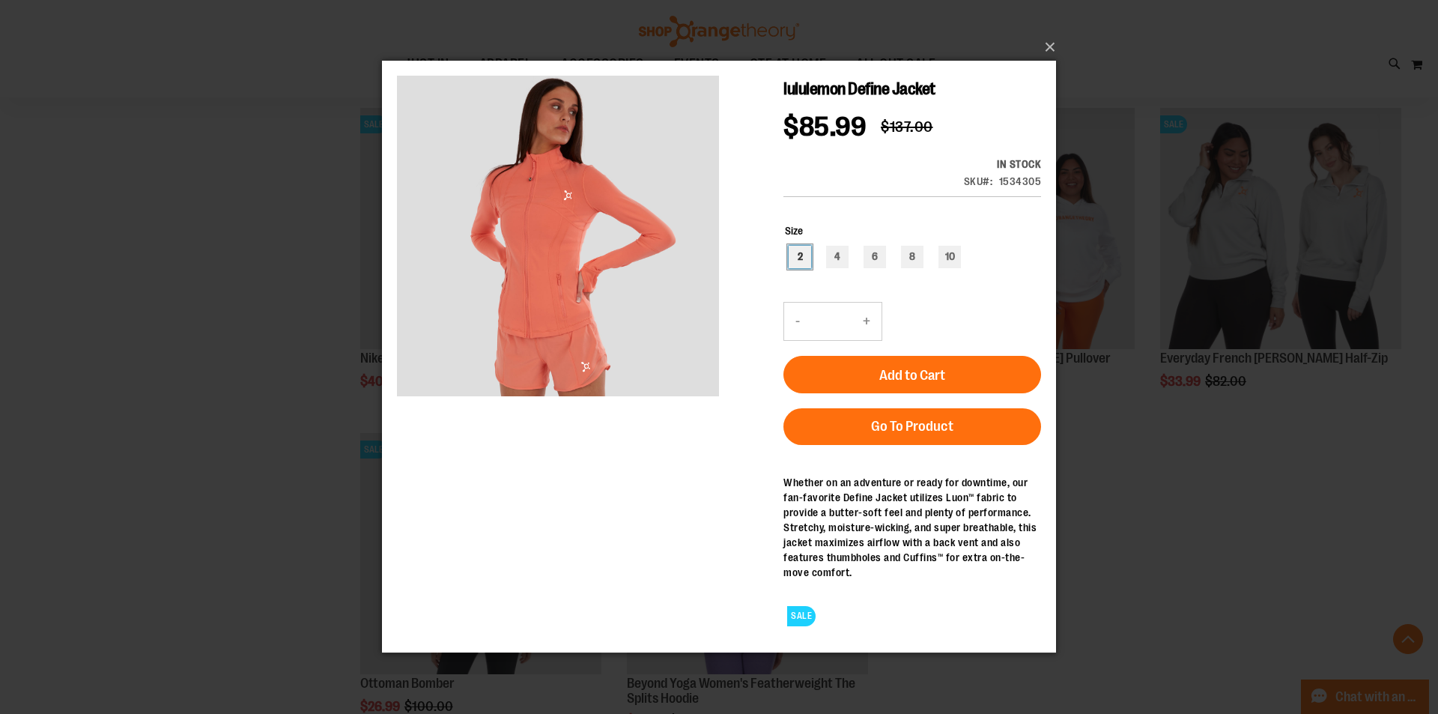
click at [801, 260] on div "2" at bounding box center [800, 257] width 22 height 22
type input "***"
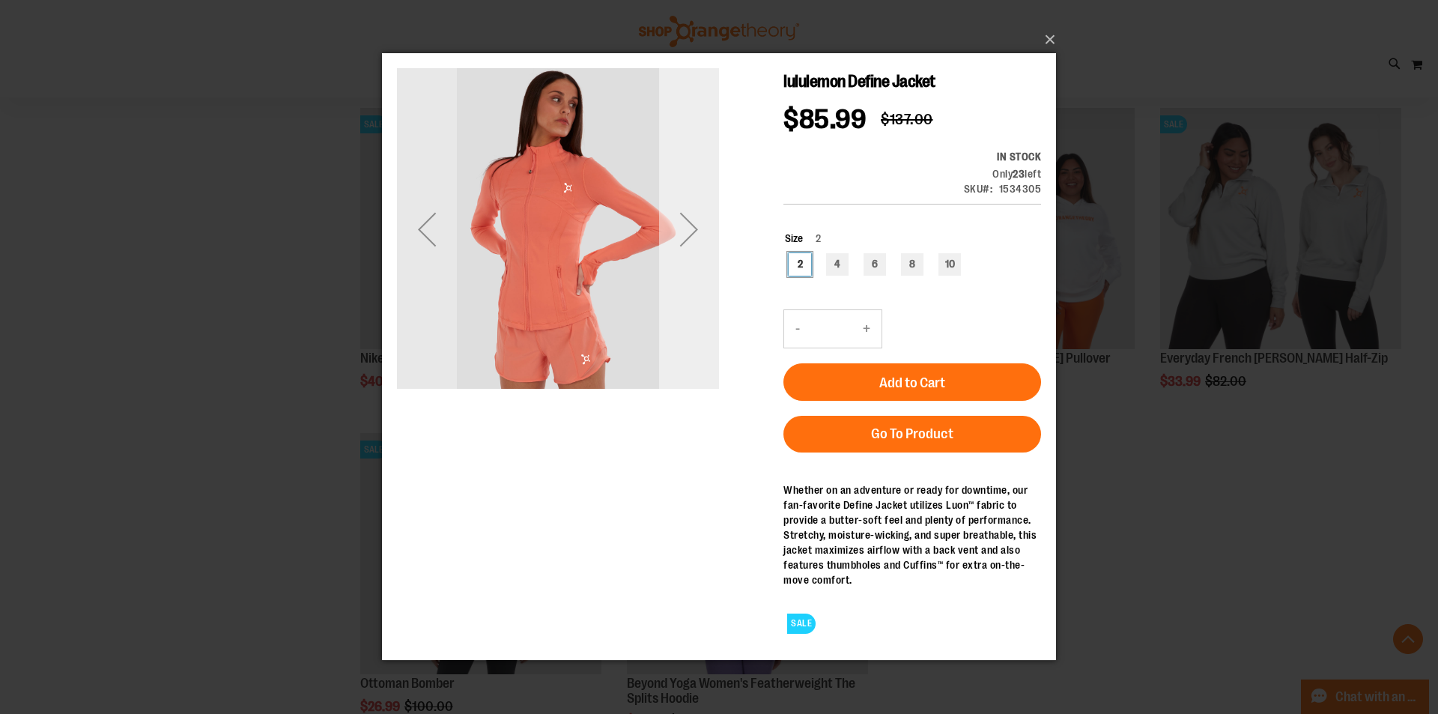
click at [696, 237] on div "Next" at bounding box center [689, 229] width 60 height 60
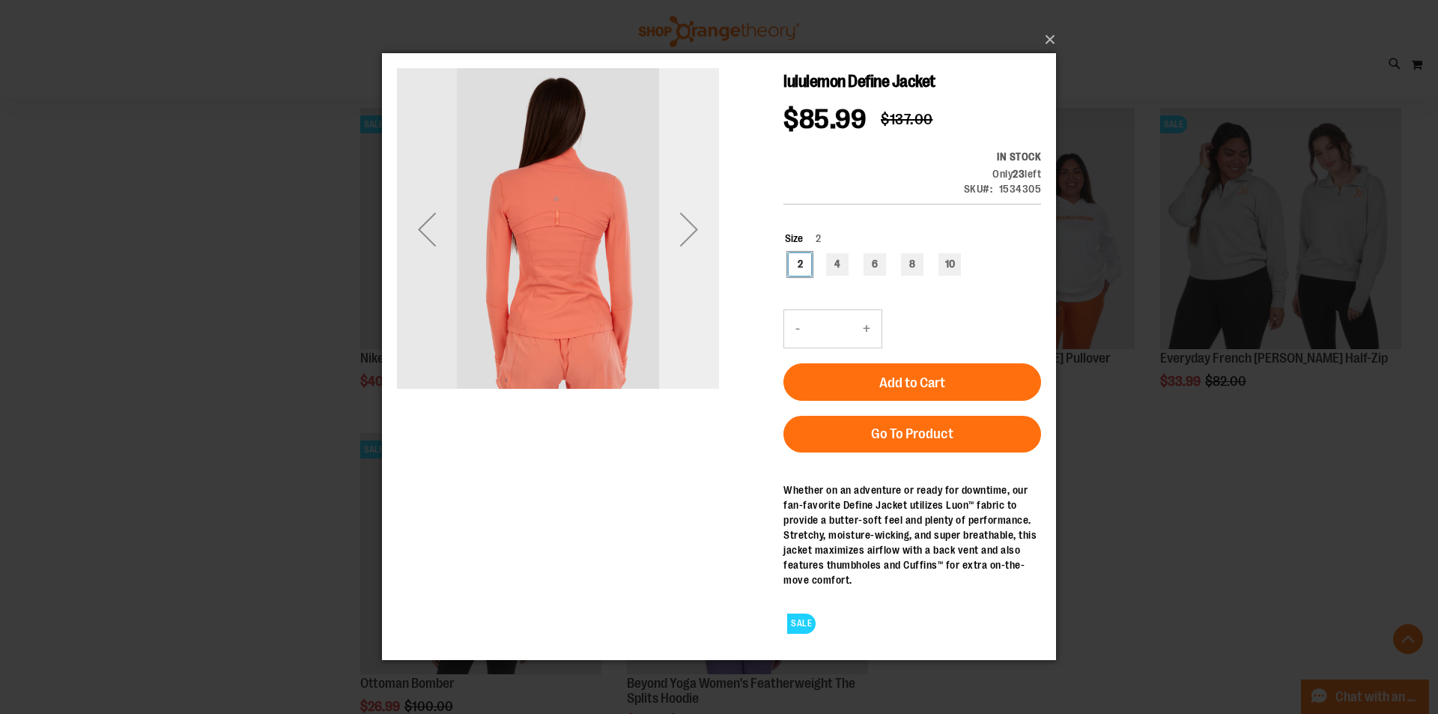
click at [696, 236] on div "Next" at bounding box center [689, 229] width 60 height 60
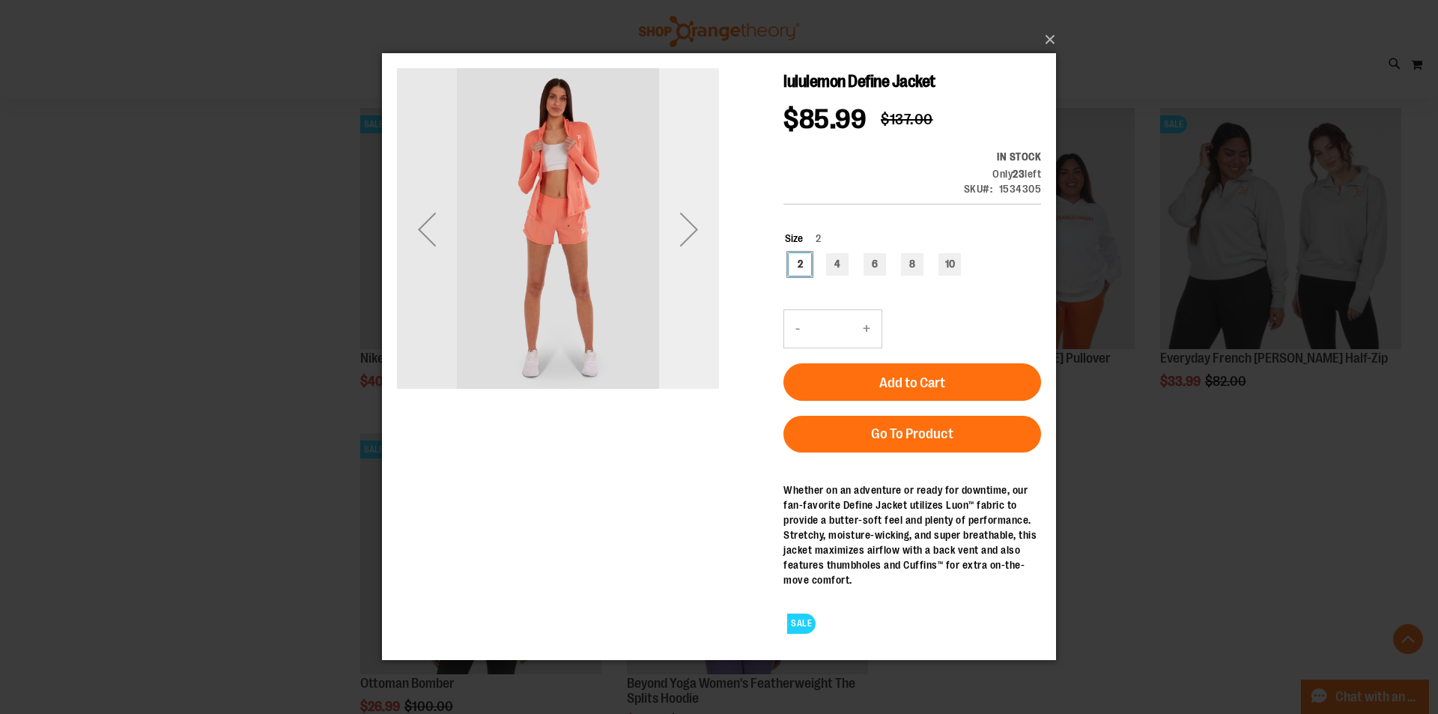
click at [696, 236] on div "Next" at bounding box center [689, 229] width 60 height 60
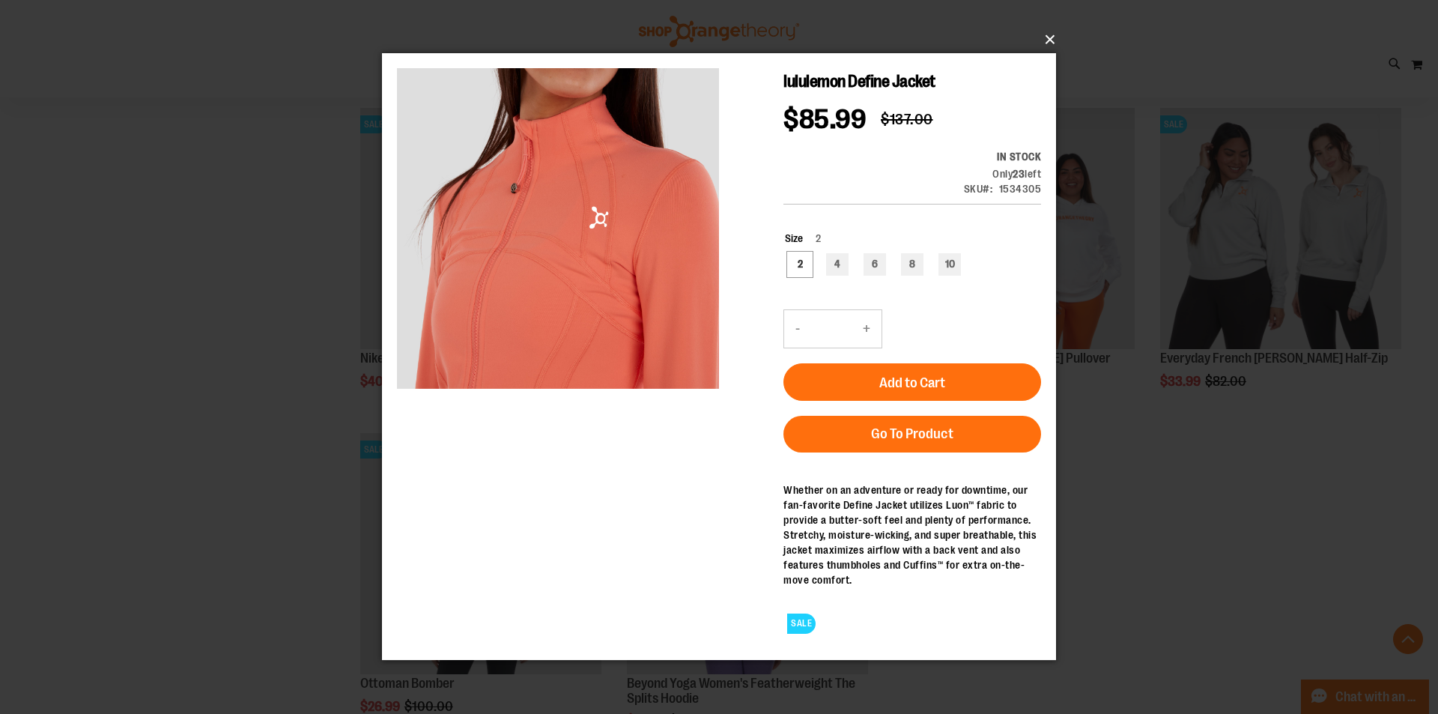
click at [1038, 46] on button "×" at bounding box center [724, 39] width 674 height 33
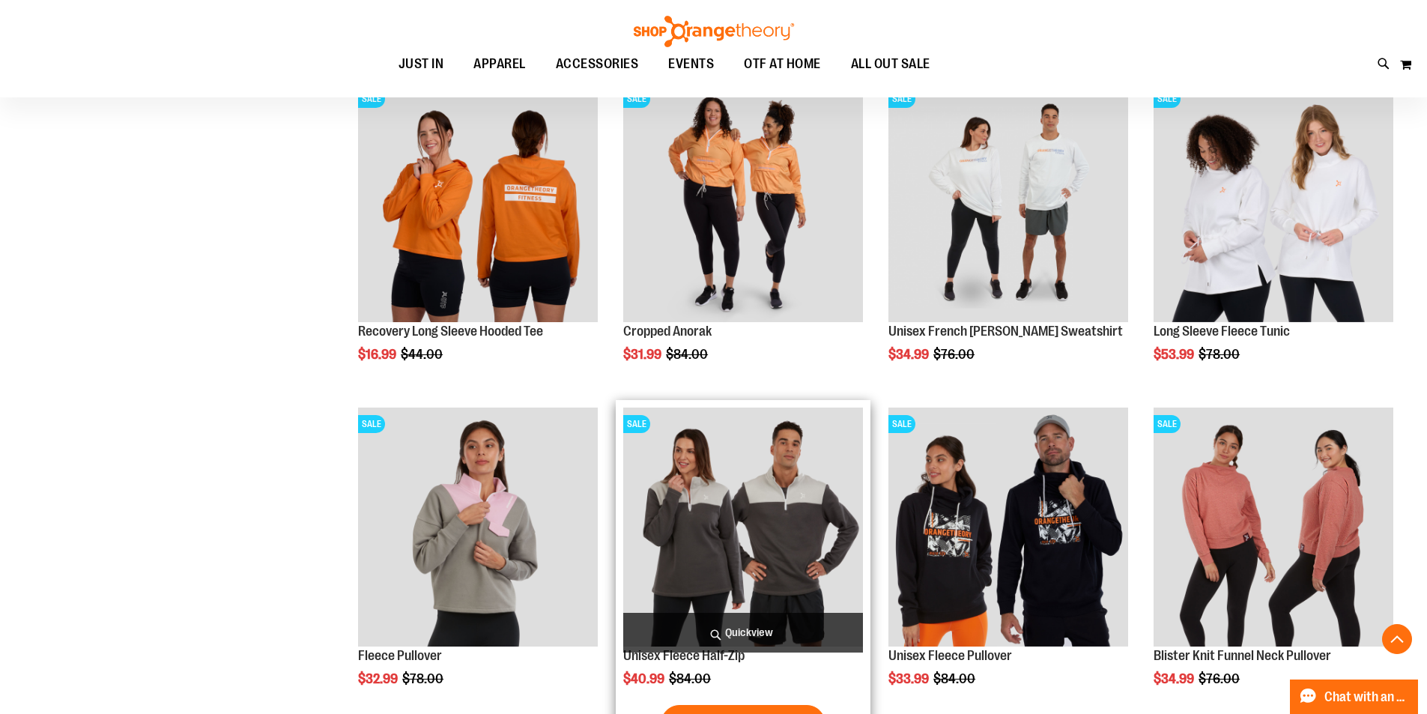
scroll to position [2496, 0]
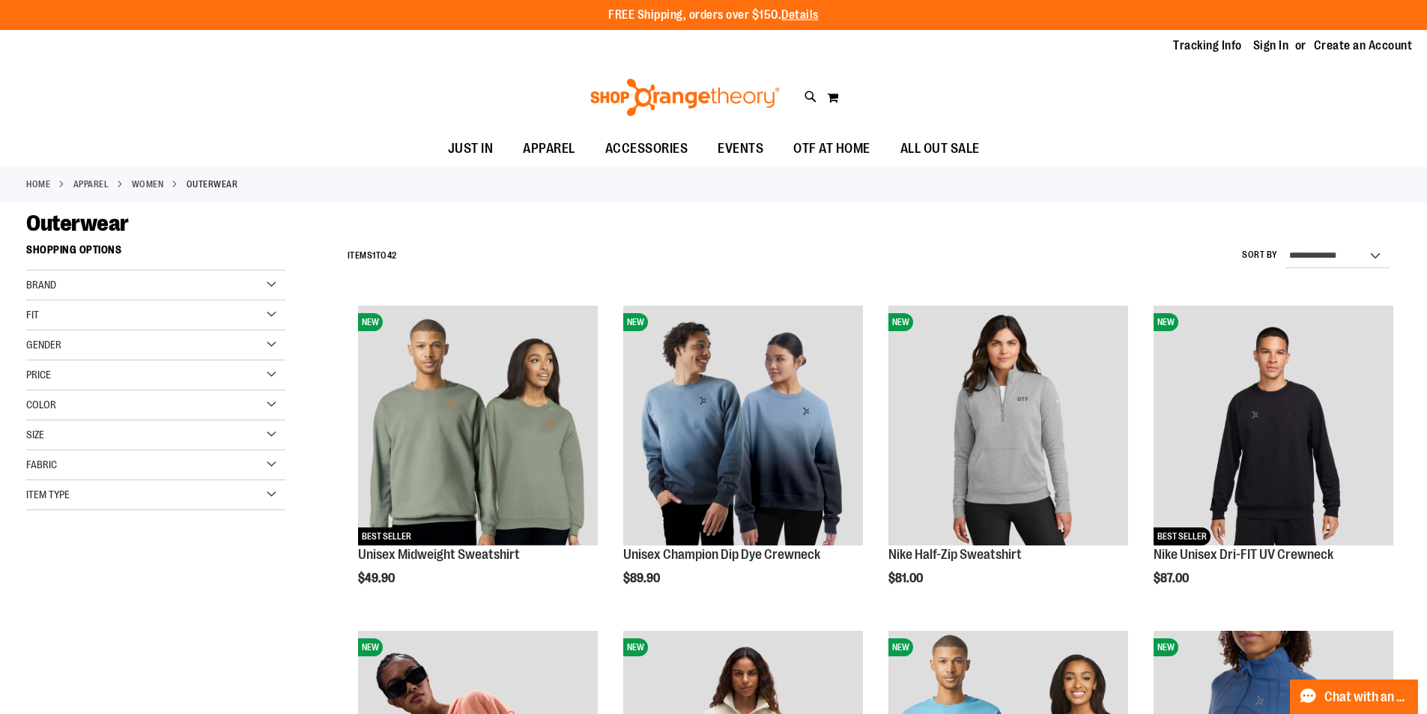
click at [82, 340] on div "Gender" at bounding box center [155, 345] width 259 height 30
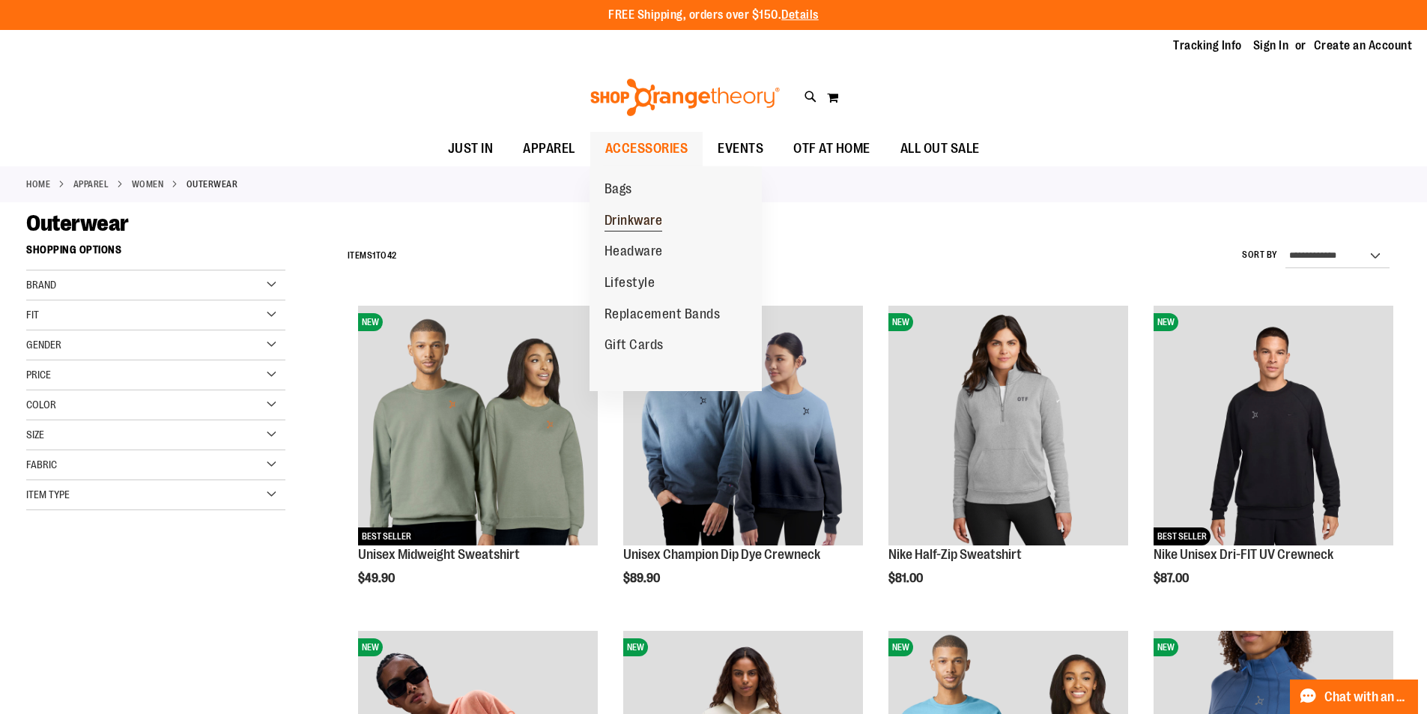
click at [628, 226] on span "Drinkware" at bounding box center [634, 222] width 58 height 19
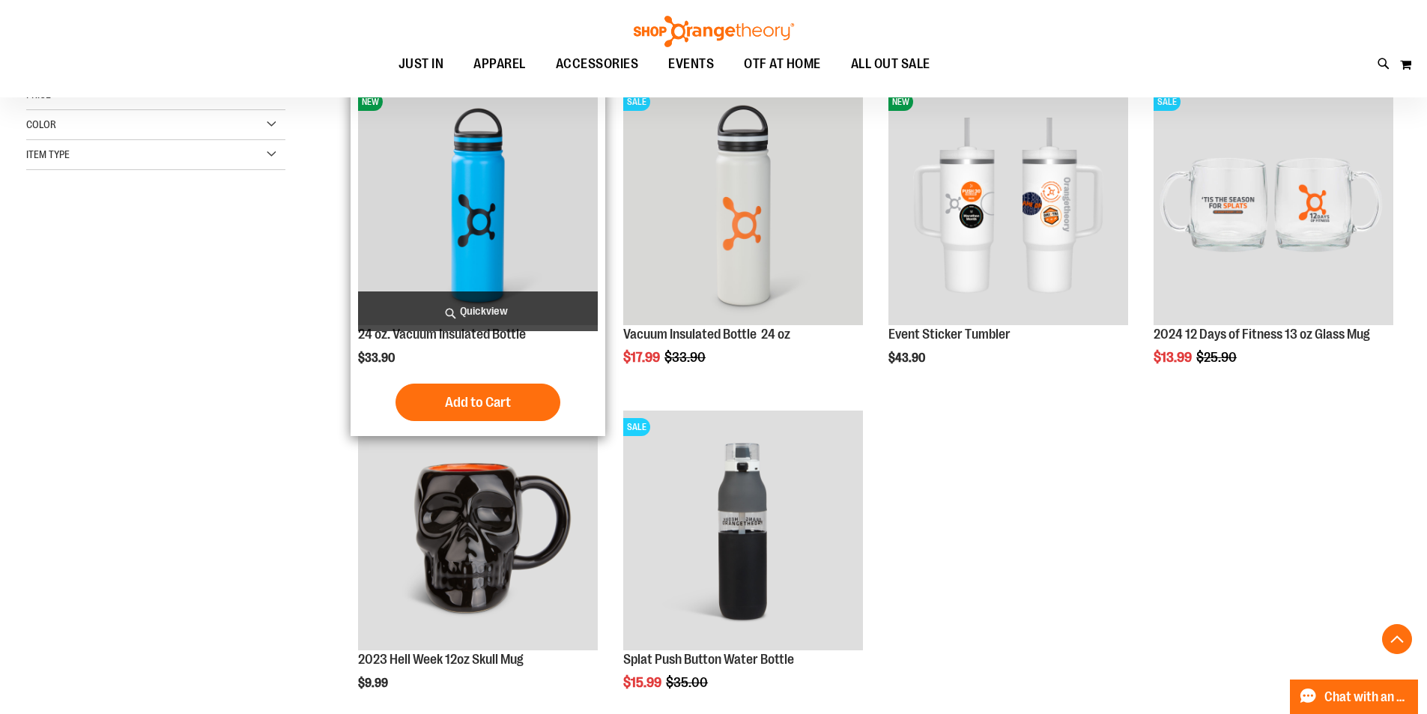
scroll to position [249, 0]
